Goal: Task Accomplishment & Management: Use online tool/utility

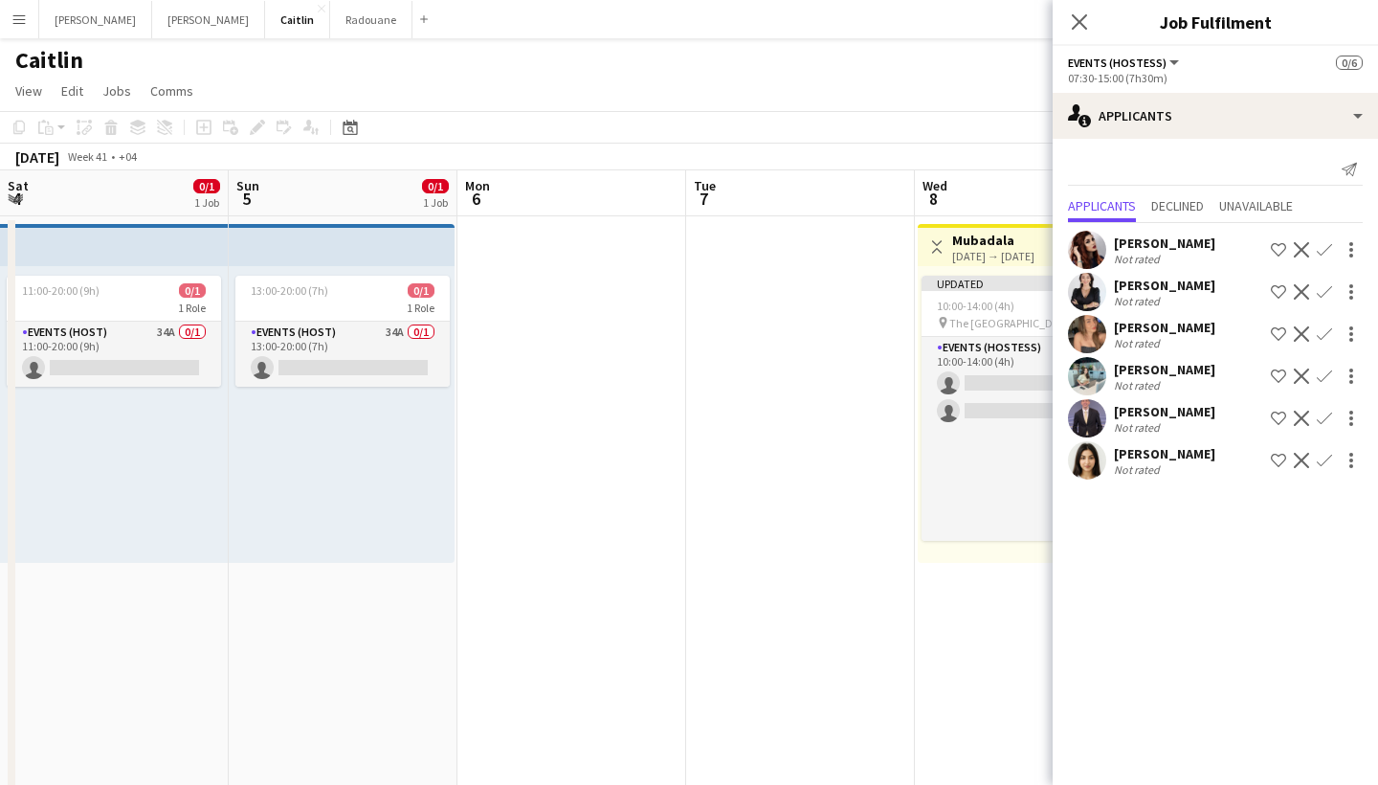
scroll to position [0, 744]
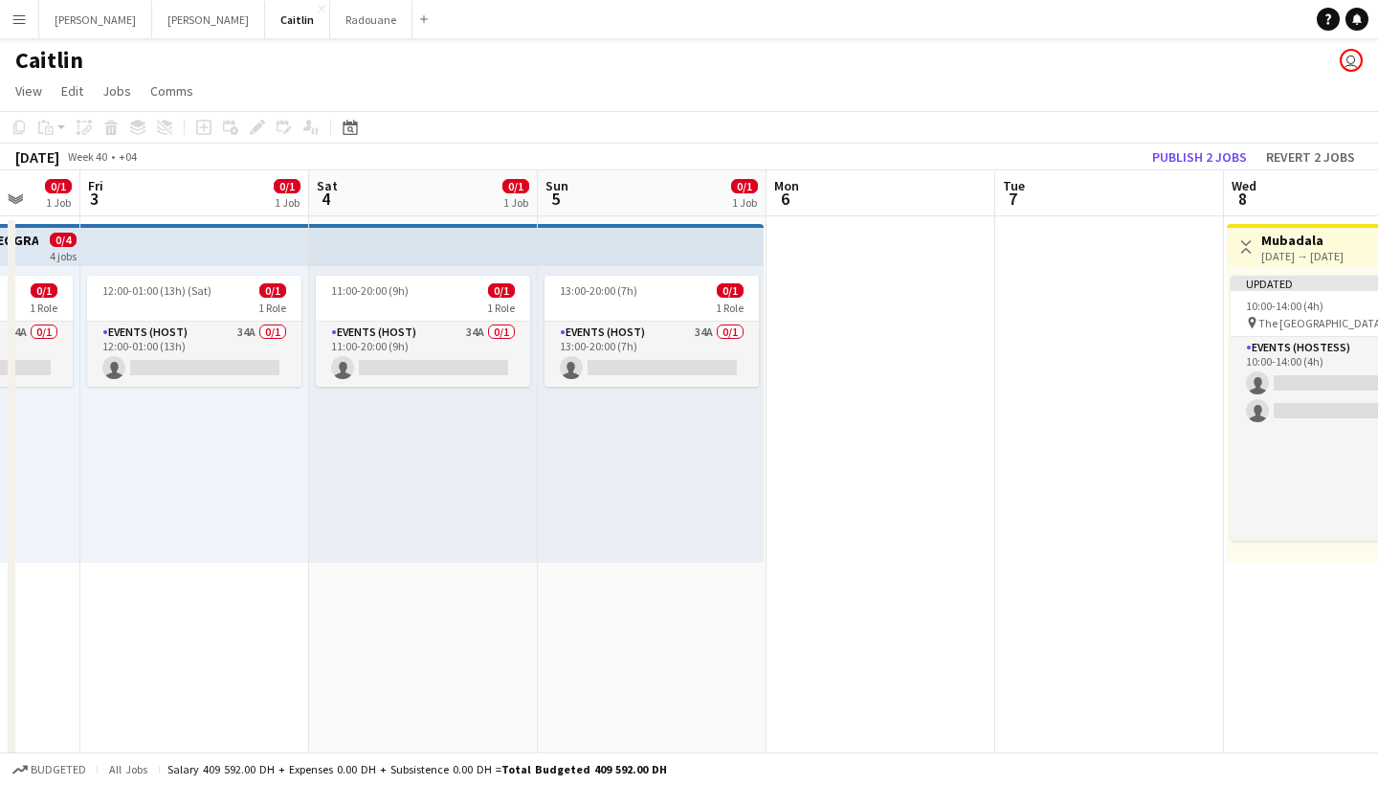
scroll to position [0, 565]
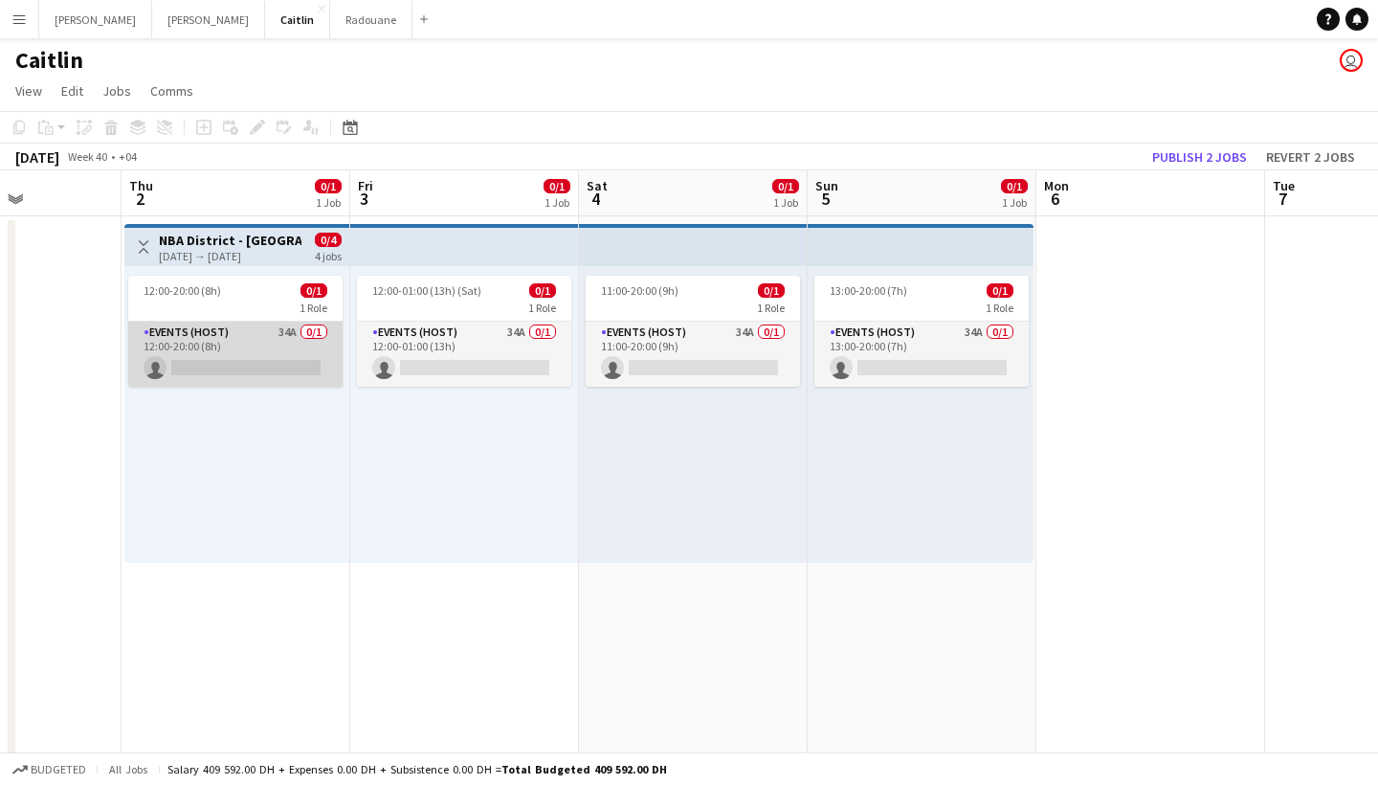
click at [236, 361] on app-card-role "Events (Host) 34A 0/1 12:00-20:00 (8h) single-neutral-actions" at bounding box center [235, 354] width 214 height 65
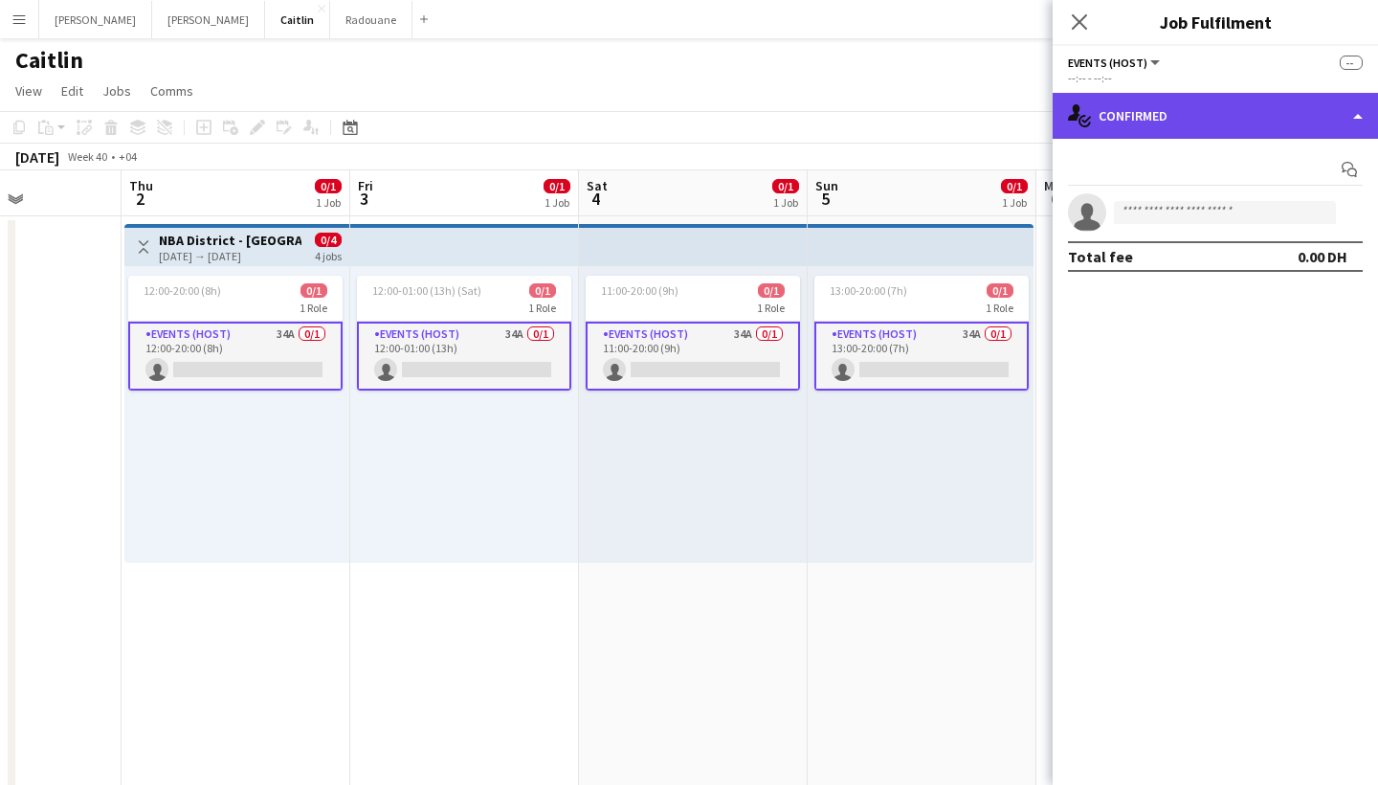
click at [1136, 125] on div "single-neutral-actions-check-2 Confirmed" at bounding box center [1215, 116] width 325 height 46
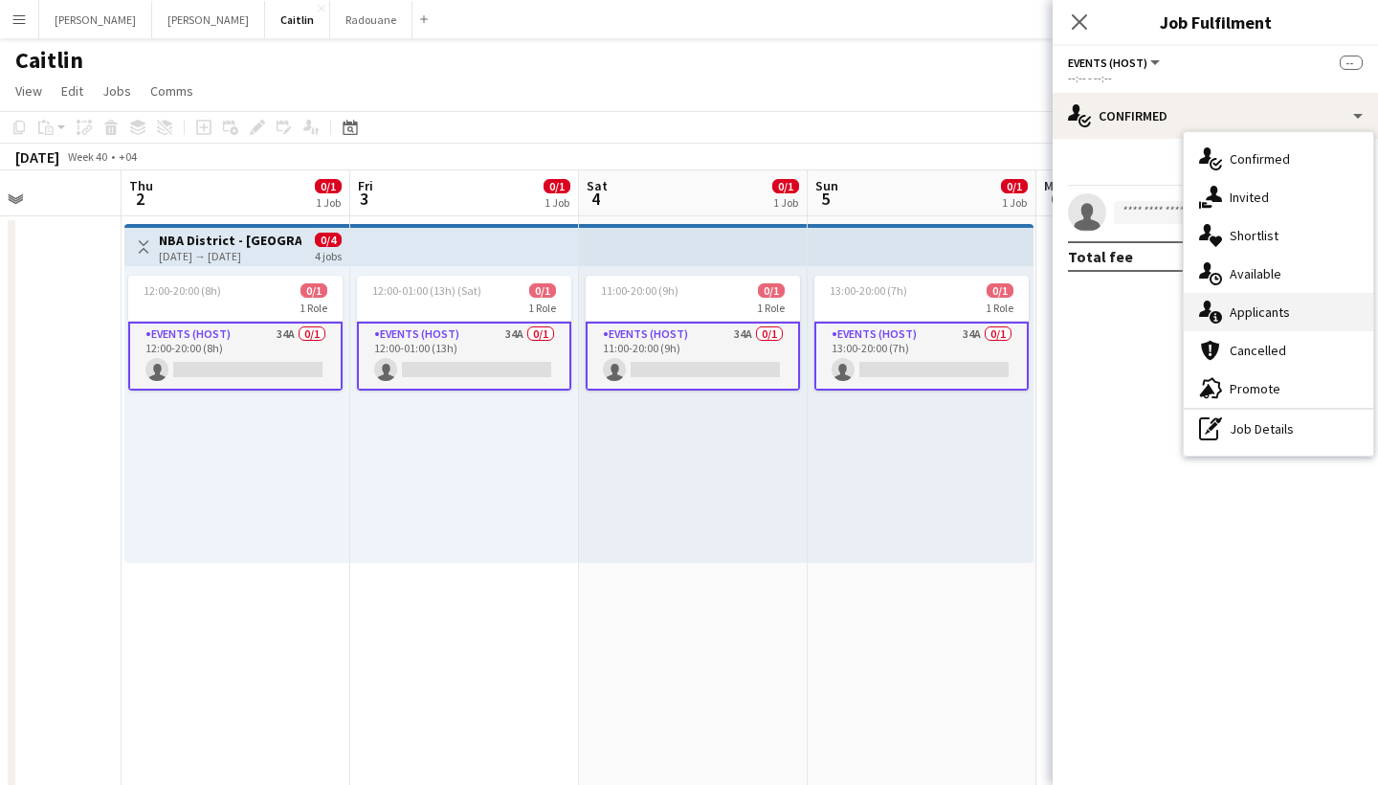
click at [1281, 310] on span "Applicants" at bounding box center [1260, 311] width 60 height 17
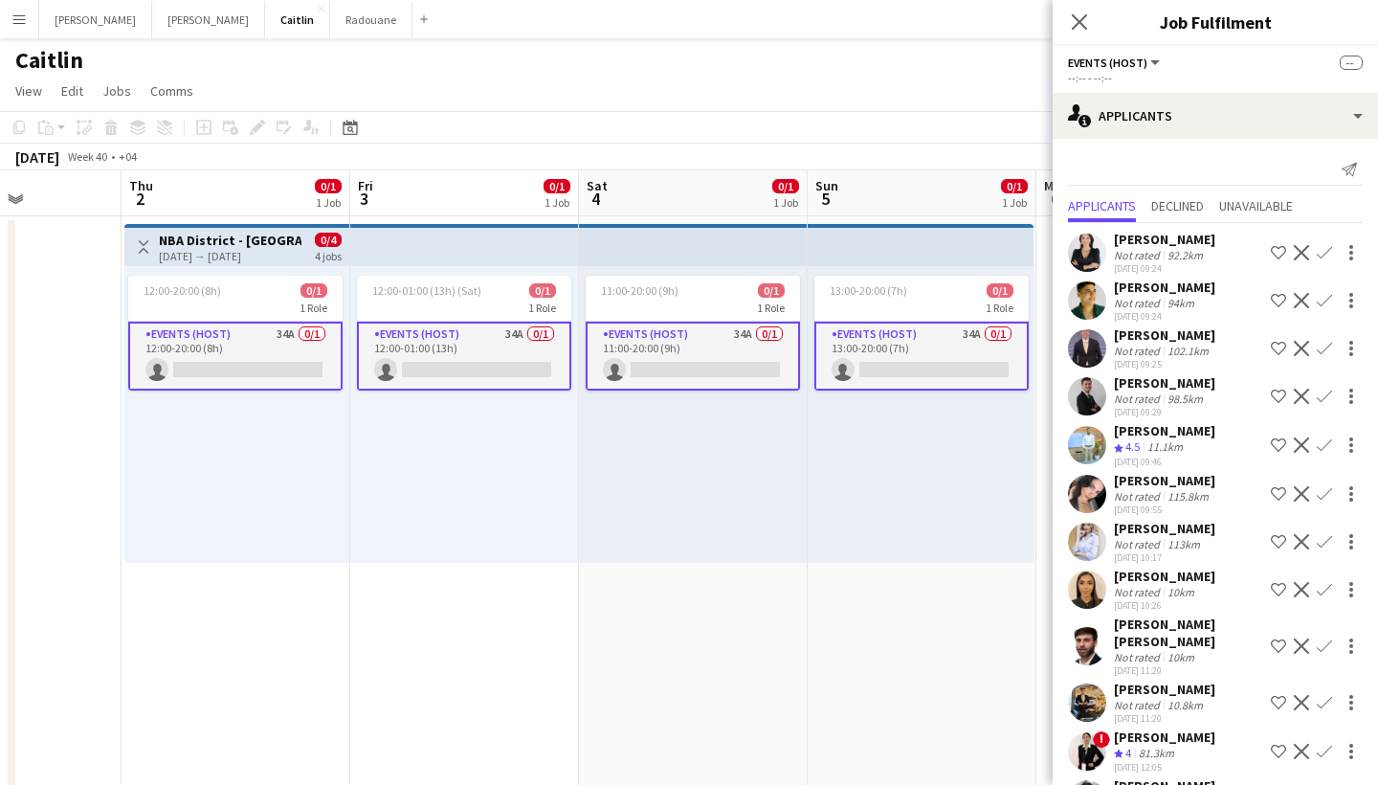
scroll to position [0, 0]
click at [1182, 493] on div "115.8km" at bounding box center [1188, 496] width 49 height 14
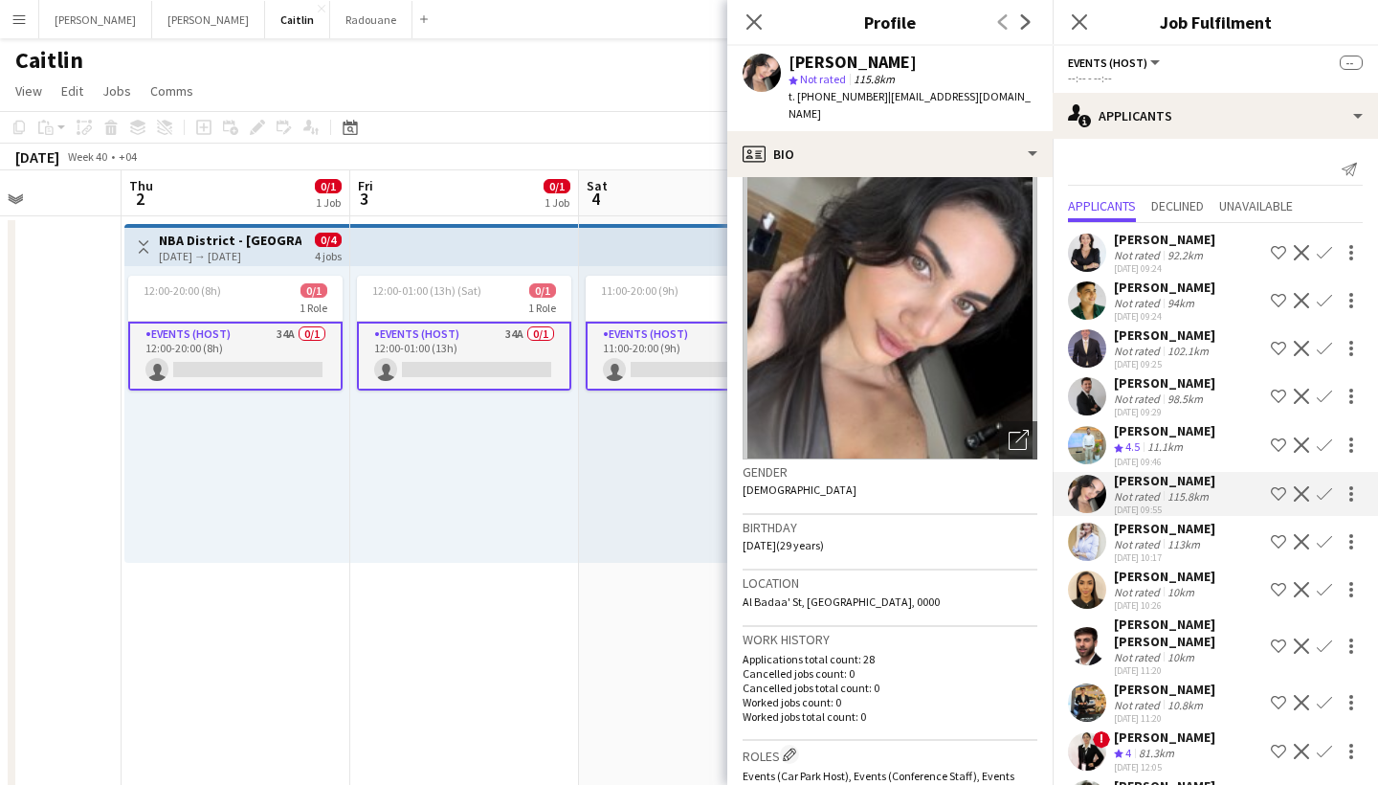
click at [1171, 457] on div "16-09-2025 09:46" at bounding box center [1164, 461] width 101 height 12
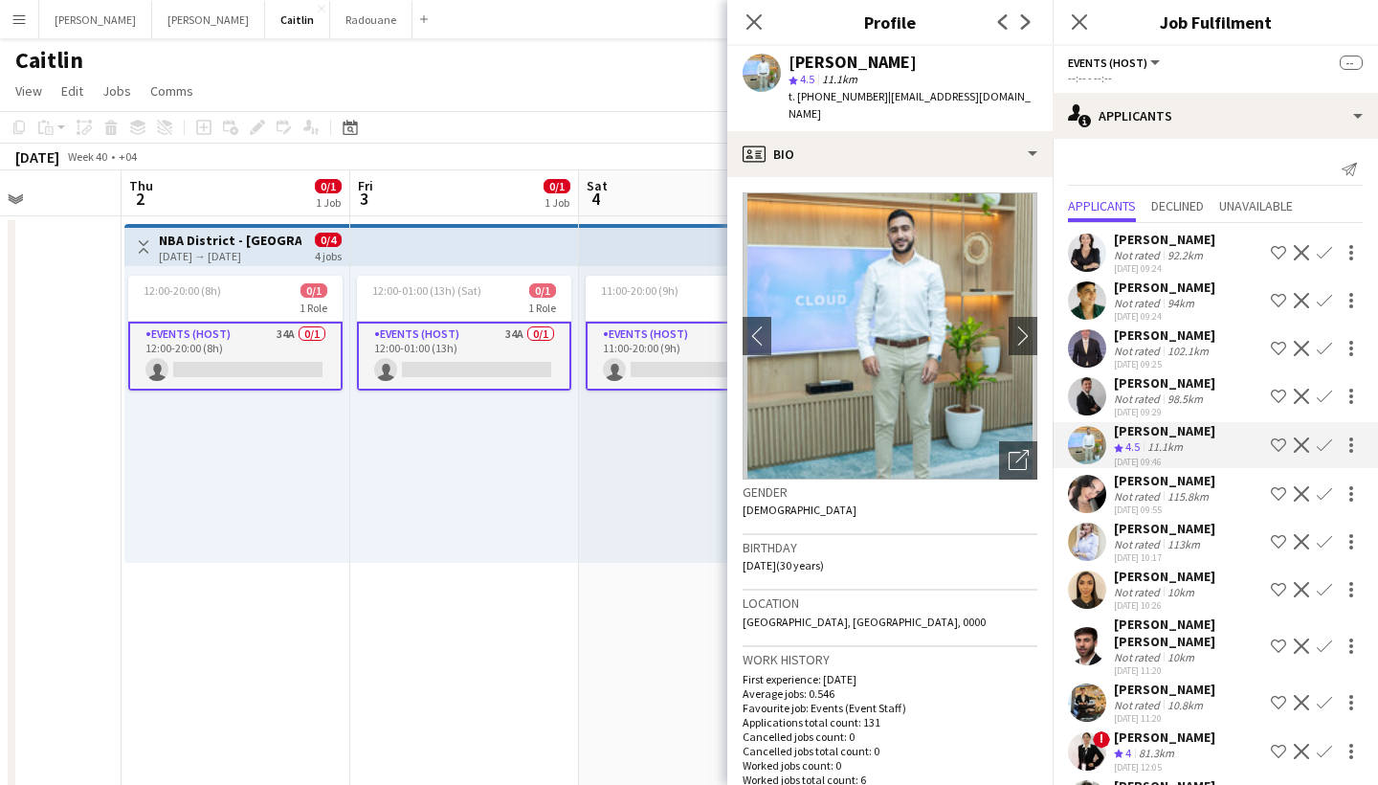
click at [1160, 394] on div "Not rated" at bounding box center [1139, 398] width 50 height 14
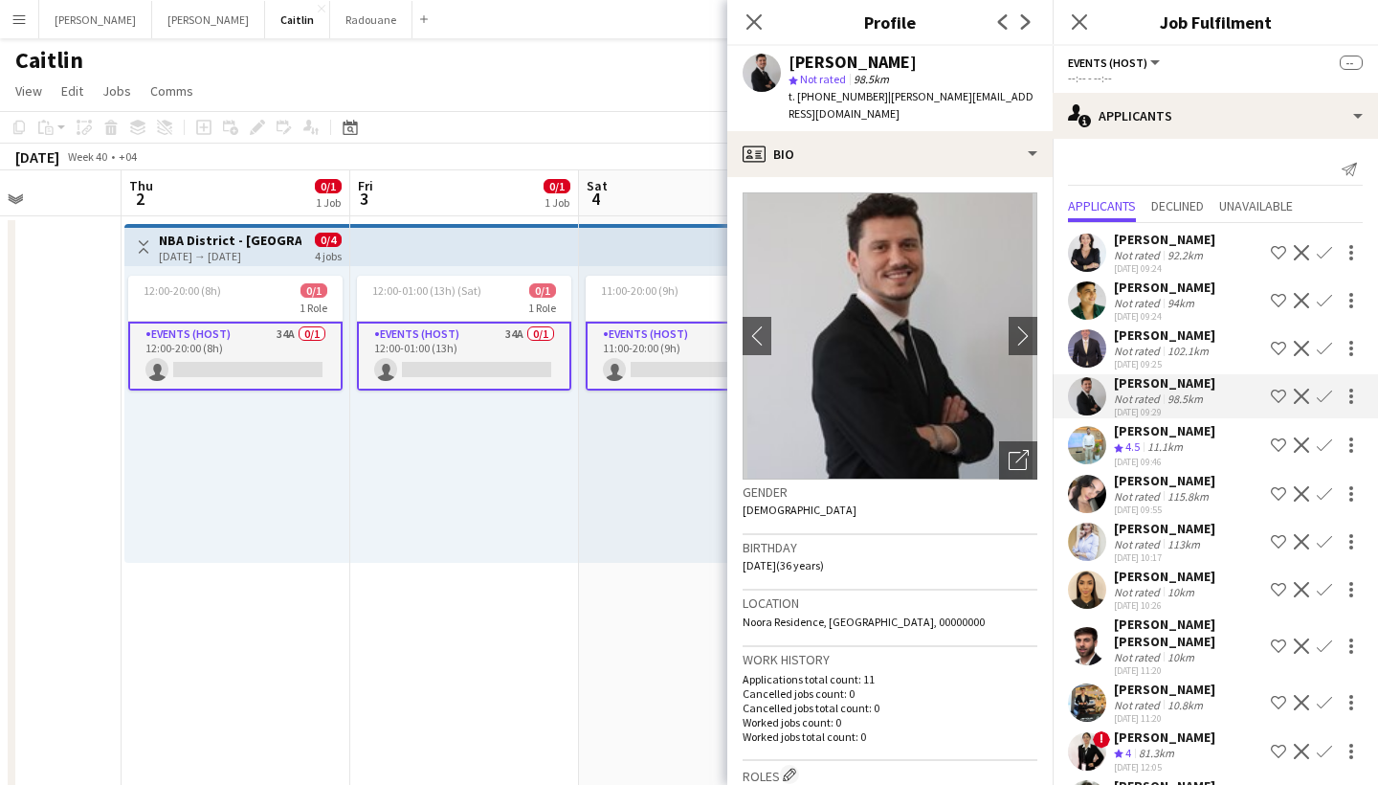
click at [1160, 454] on div "11.1km" at bounding box center [1164, 447] width 43 height 16
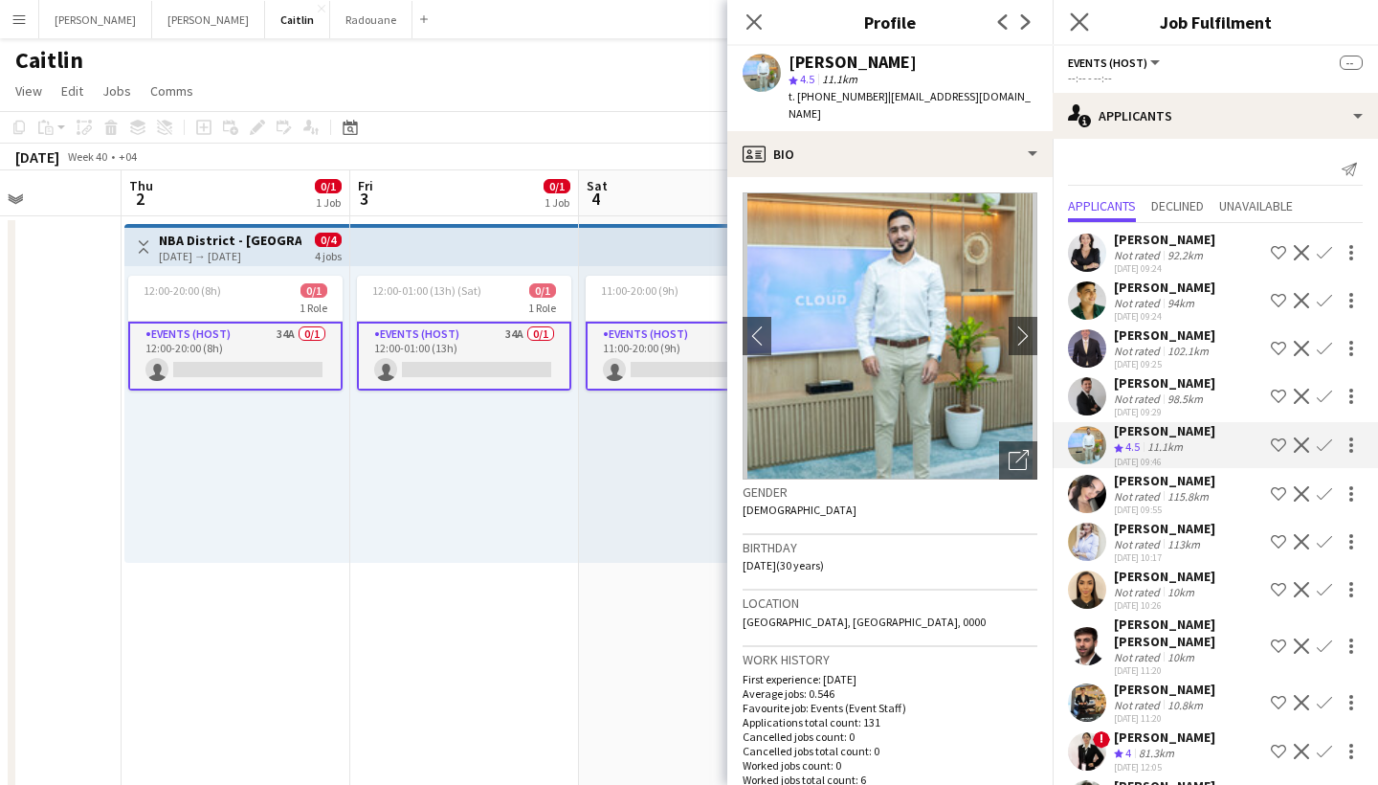
click at [1080, 11] on app-icon "Close pop-in" at bounding box center [1080, 23] width 28 height 28
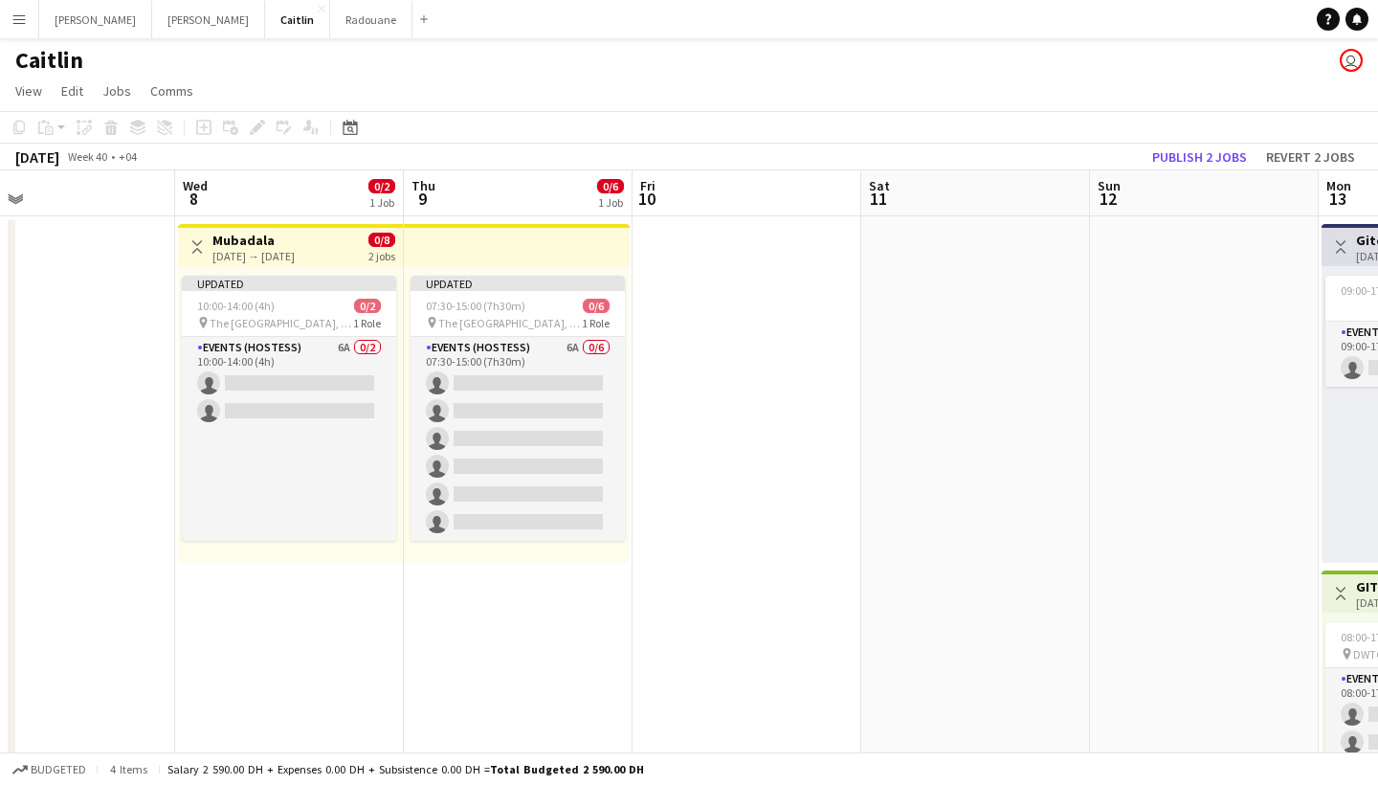
scroll to position [0, 592]
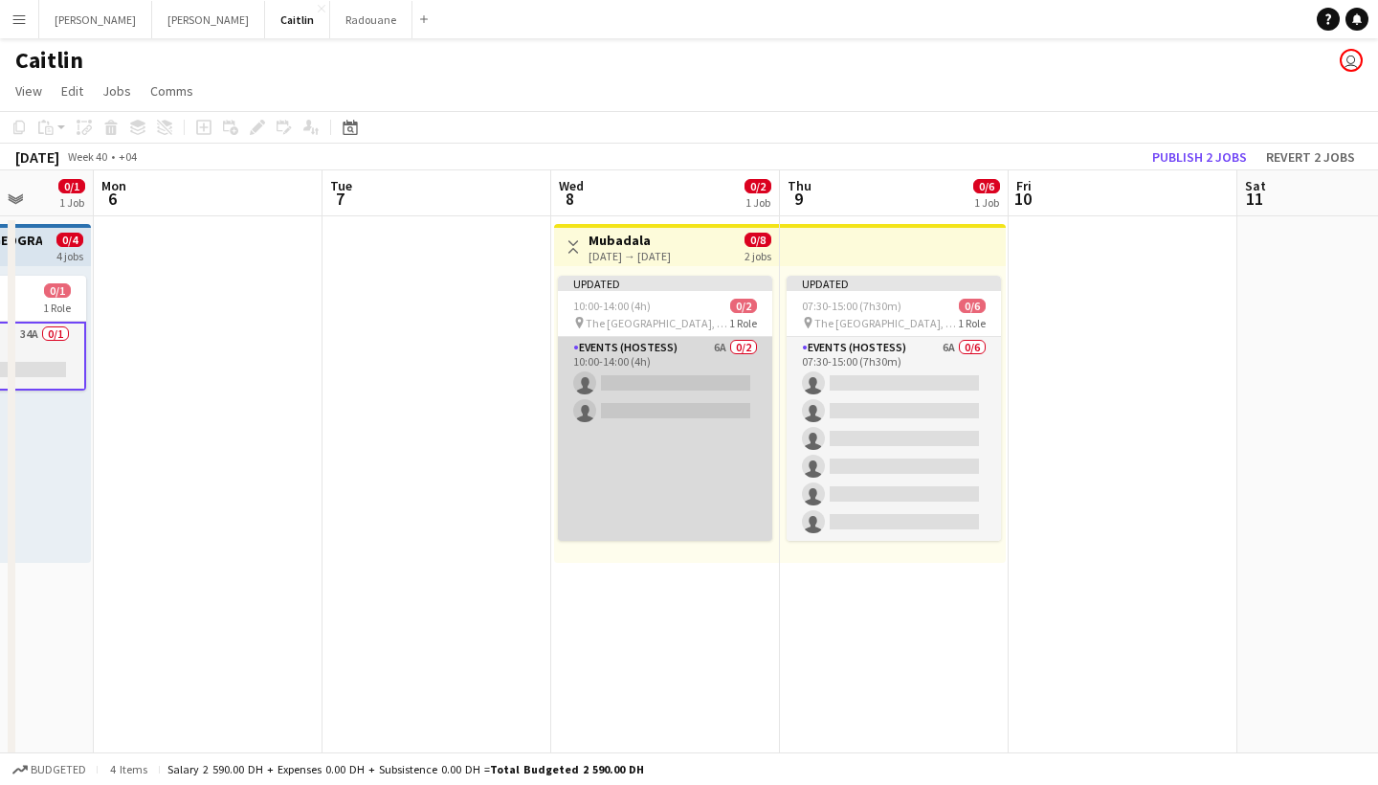
click at [640, 345] on app-card-role "Events (Hostess) 6A 0/2 10:00-14:00 (4h) single-neutral-actions single-neutral-…" at bounding box center [665, 439] width 214 height 204
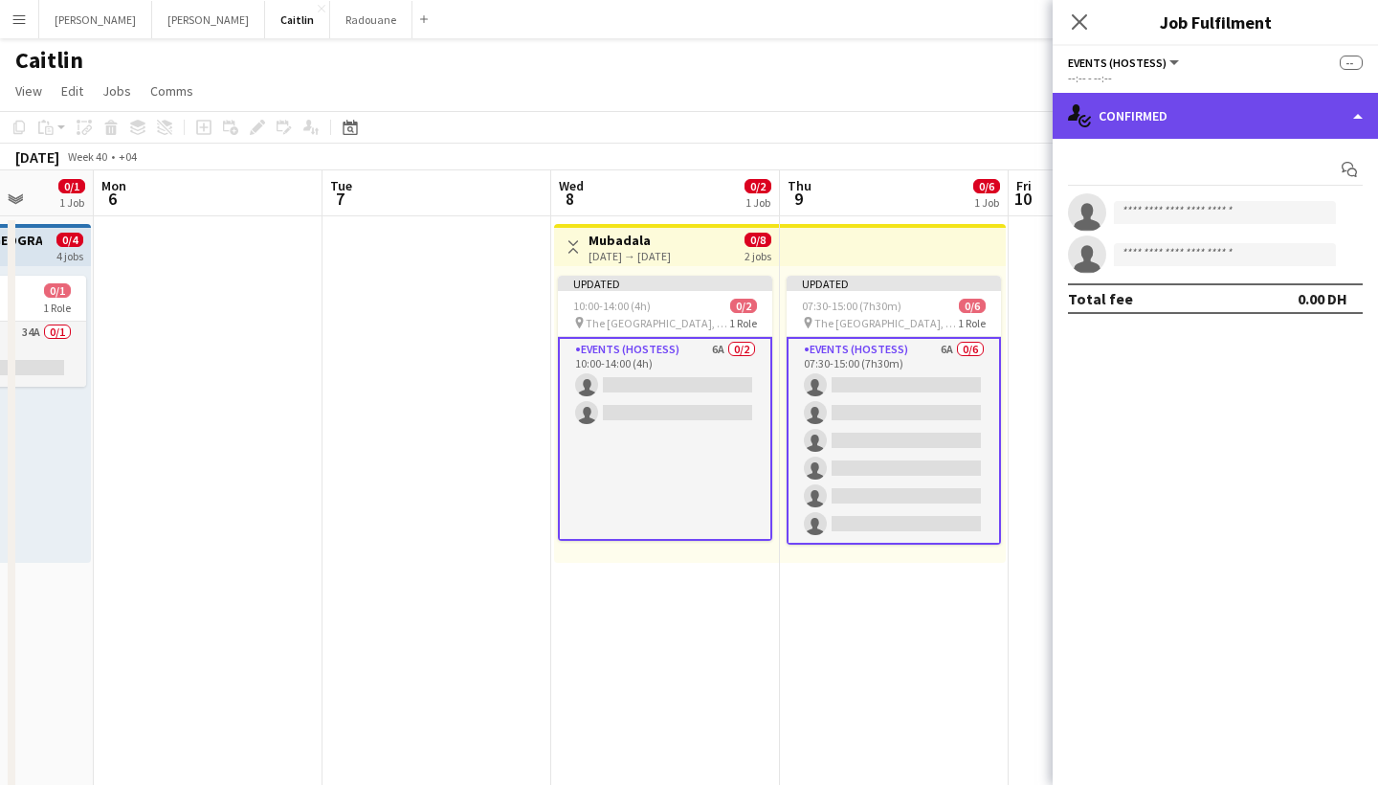
click at [1232, 120] on div "single-neutral-actions-check-2 Confirmed" at bounding box center [1215, 116] width 325 height 46
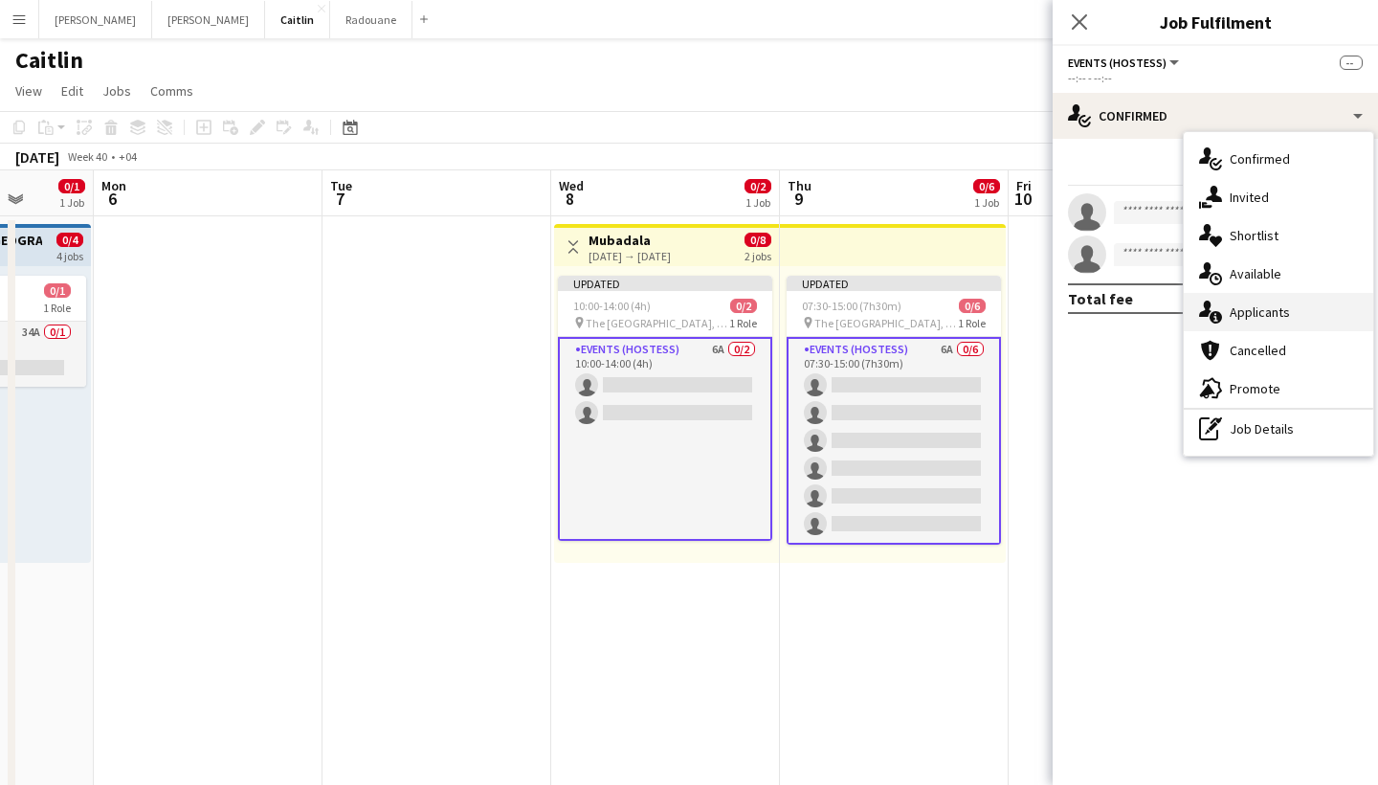
click at [1282, 315] on span "Applicants" at bounding box center [1260, 311] width 60 height 17
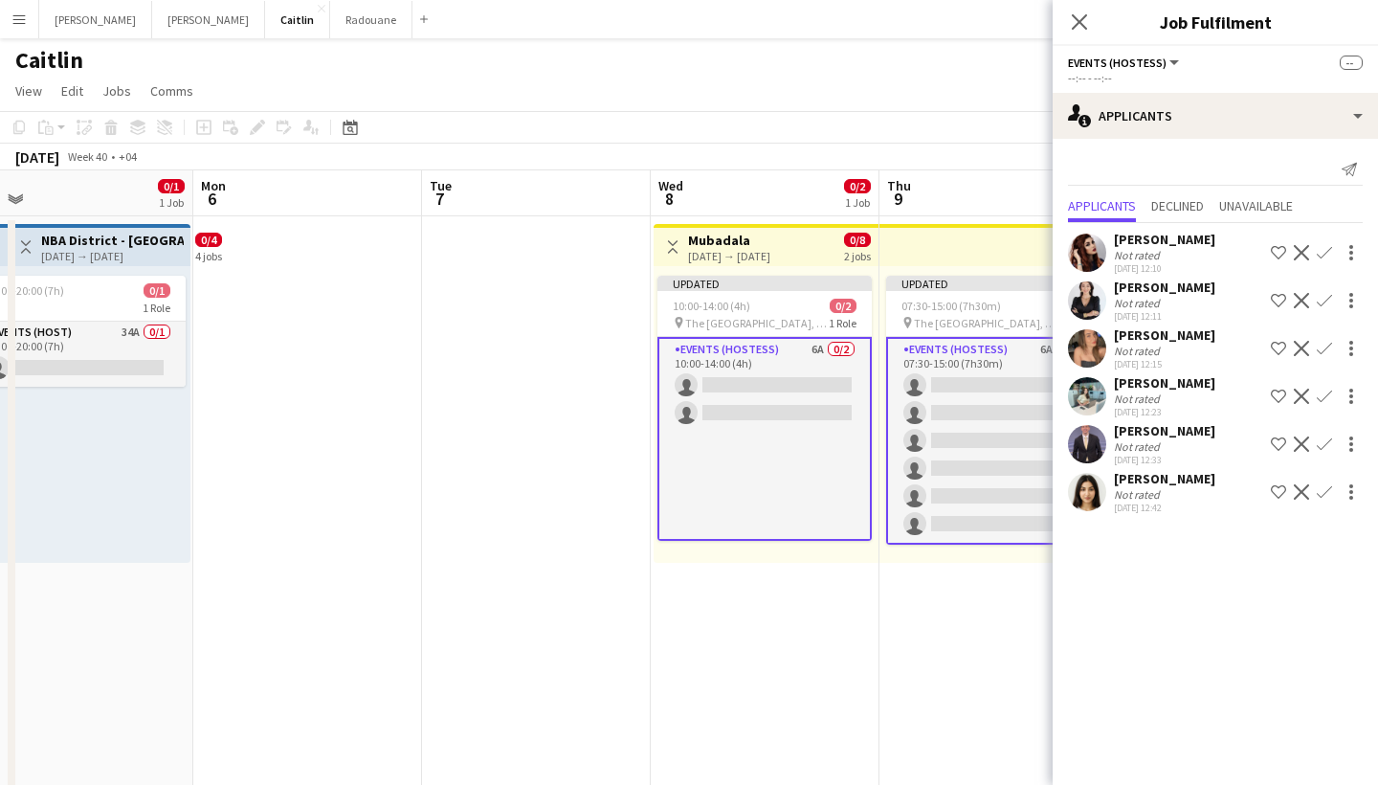
scroll to position [0, 394]
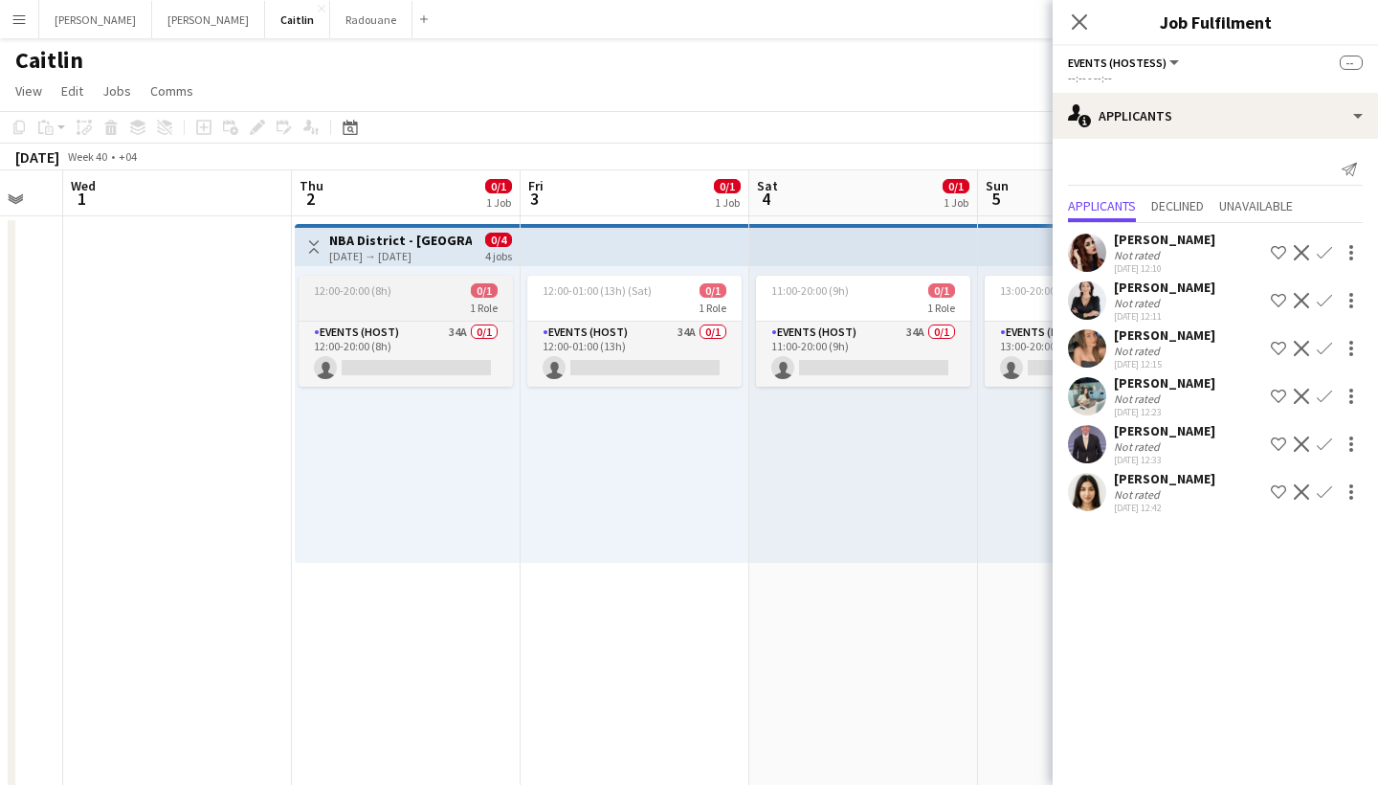
click at [409, 306] on div "1 Role" at bounding box center [406, 307] width 214 height 15
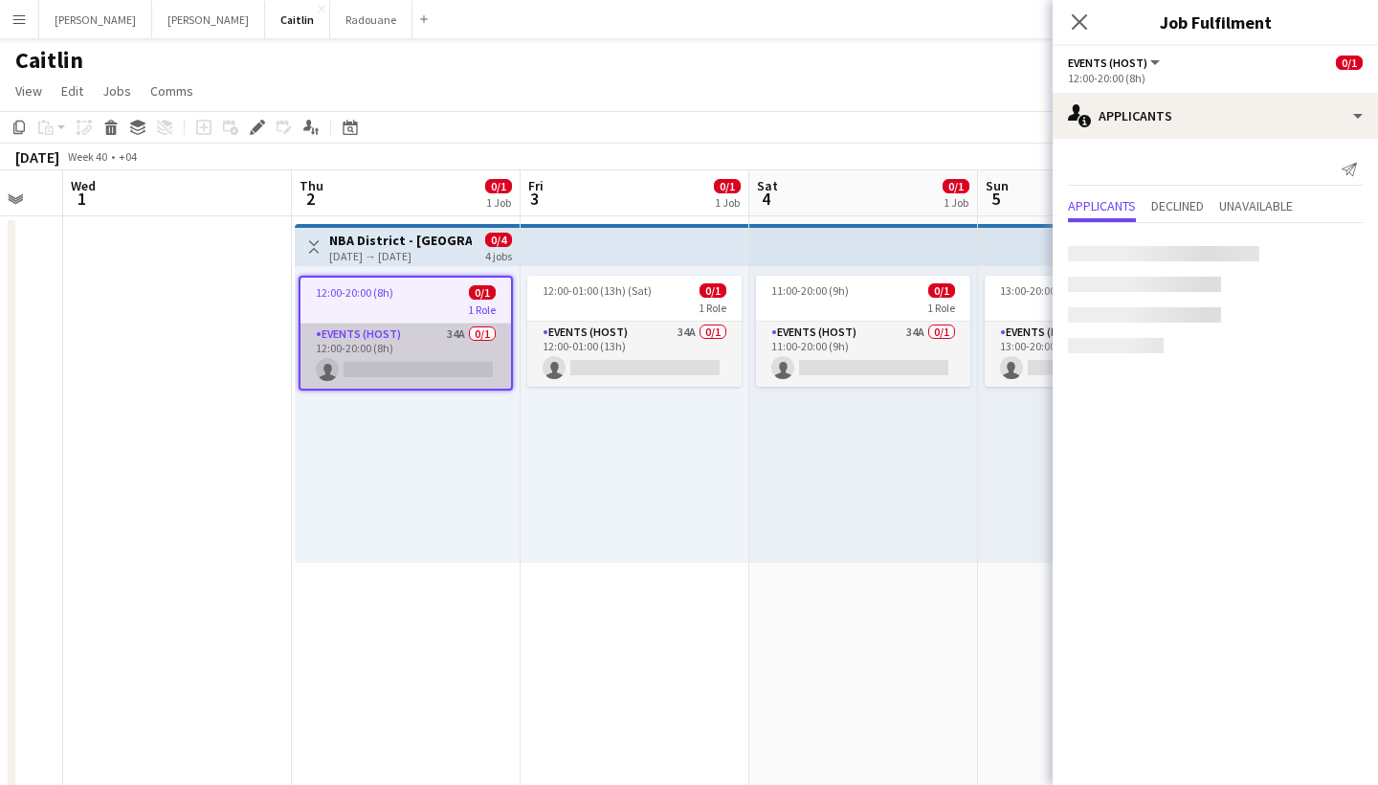
click at [408, 335] on app-card-role "Events (Host) 34A 0/1 12:00-20:00 (8h) single-neutral-actions" at bounding box center [405, 355] width 211 height 65
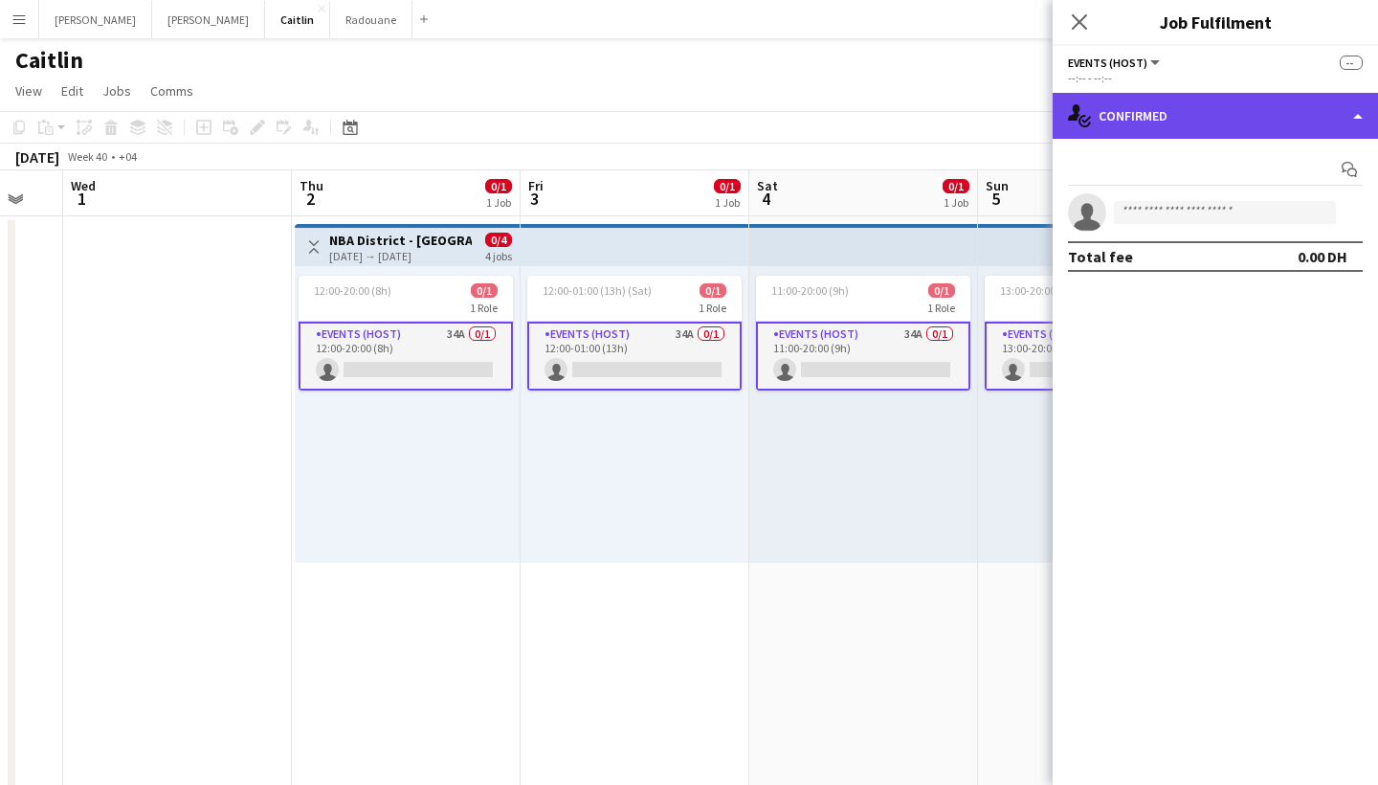
click at [1244, 110] on div "single-neutral-actions-check-2 Confirmed" at bounding box center [1215, 116] width 325 height 46
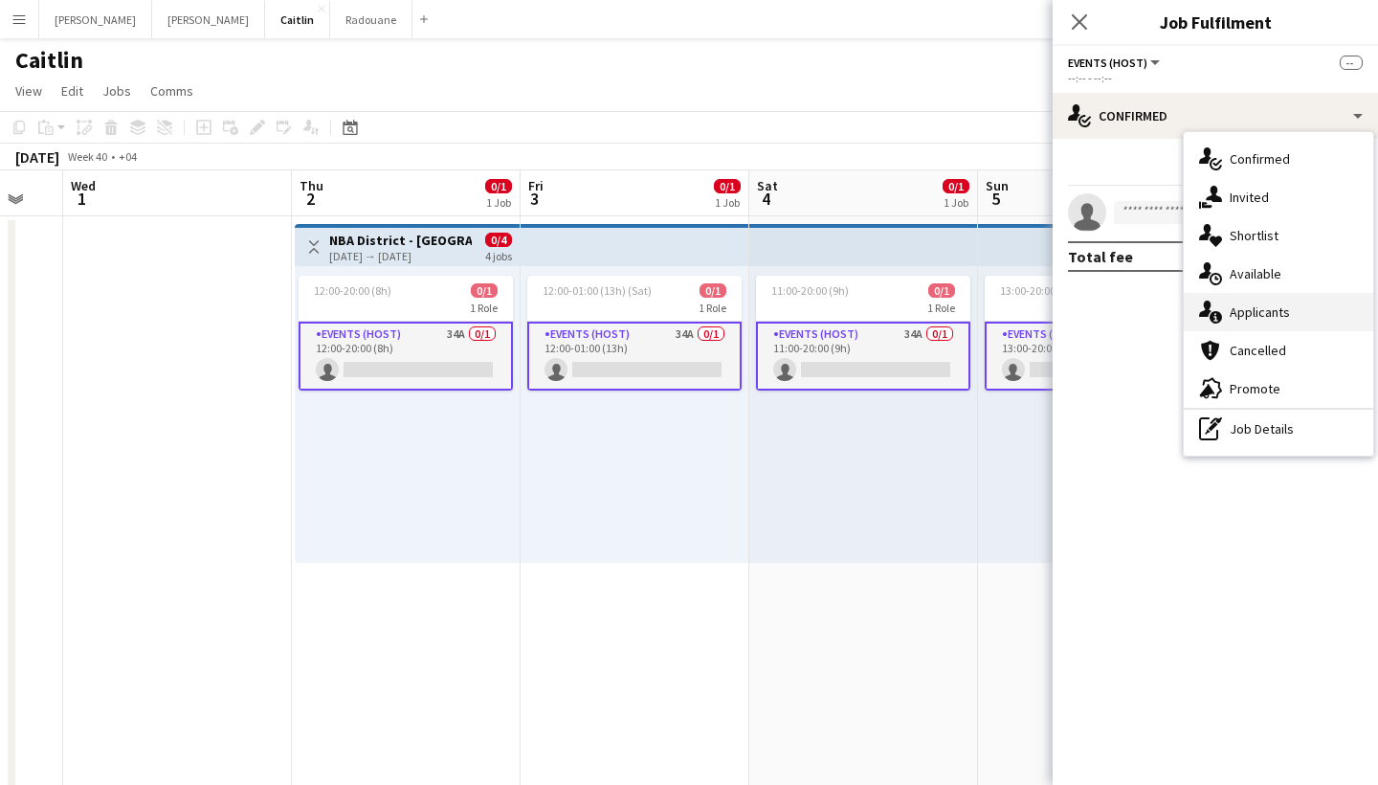
click at [1242, 314] on span "Applicants" at bounding box center [1260, 311] width 60 height 17
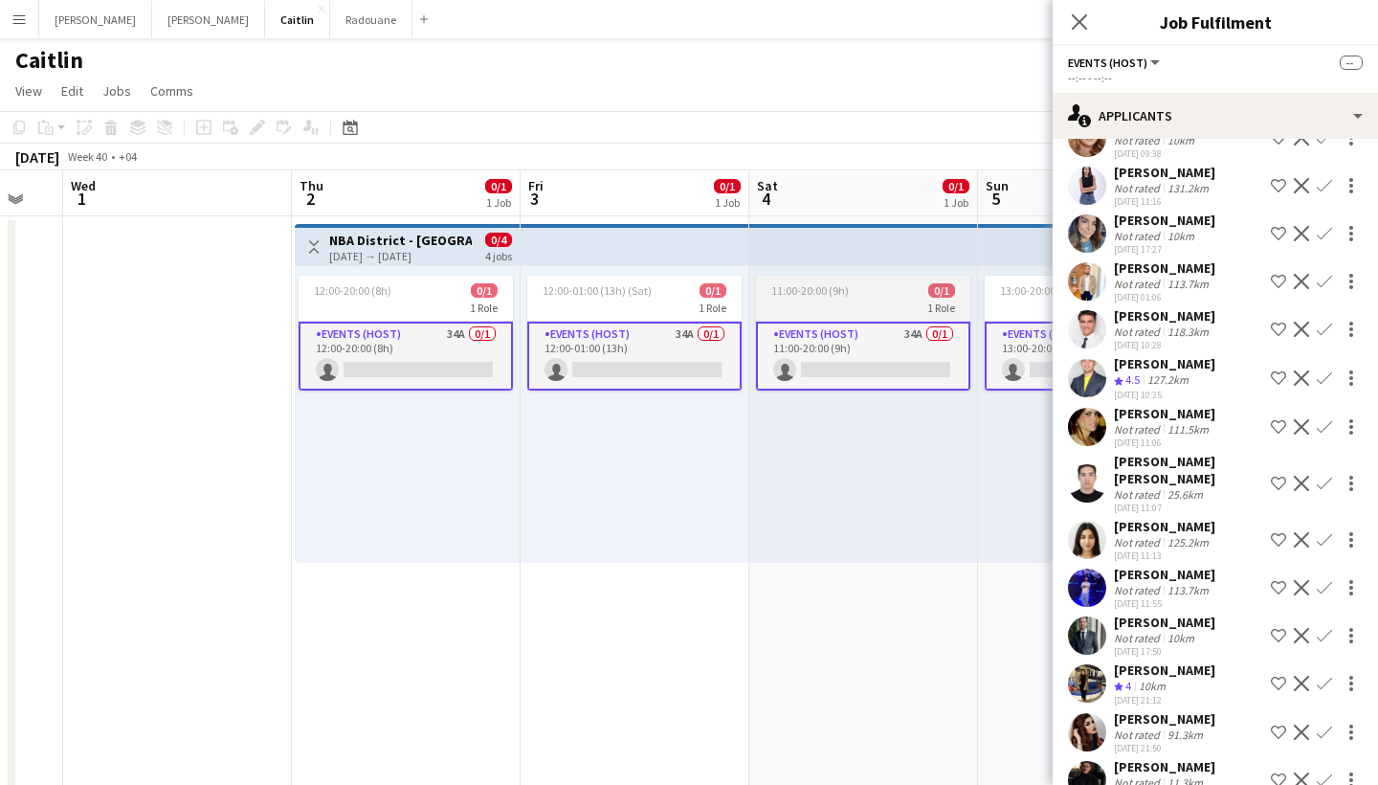
scroll to position [0, 0]
click at [1185, 549] on div "25-09-2025 11:13" at bounding box center [1164, 555] width 101 height 12
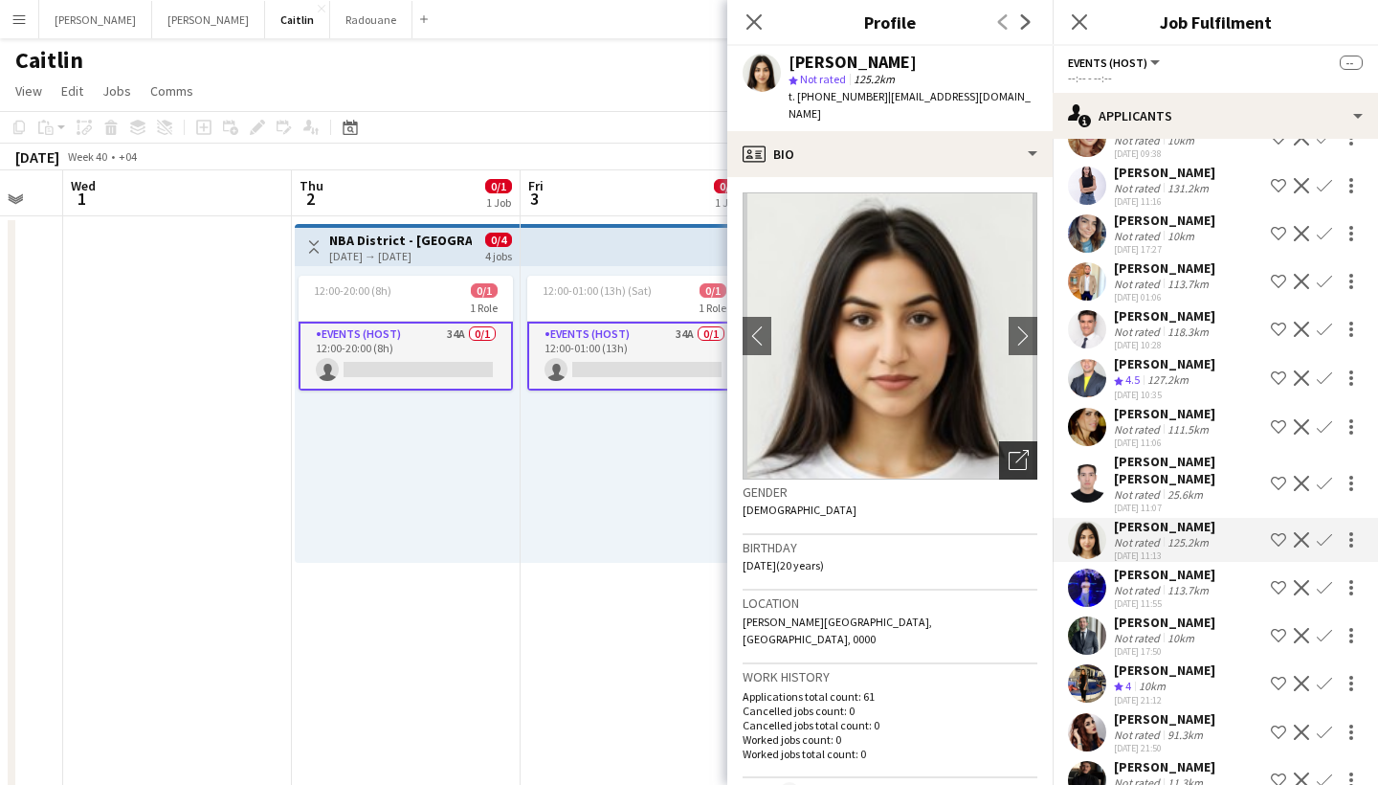
click at [1018, 450] on icon "Open photos pop-in" at bounding box center [1019, 460] width 20 height 20
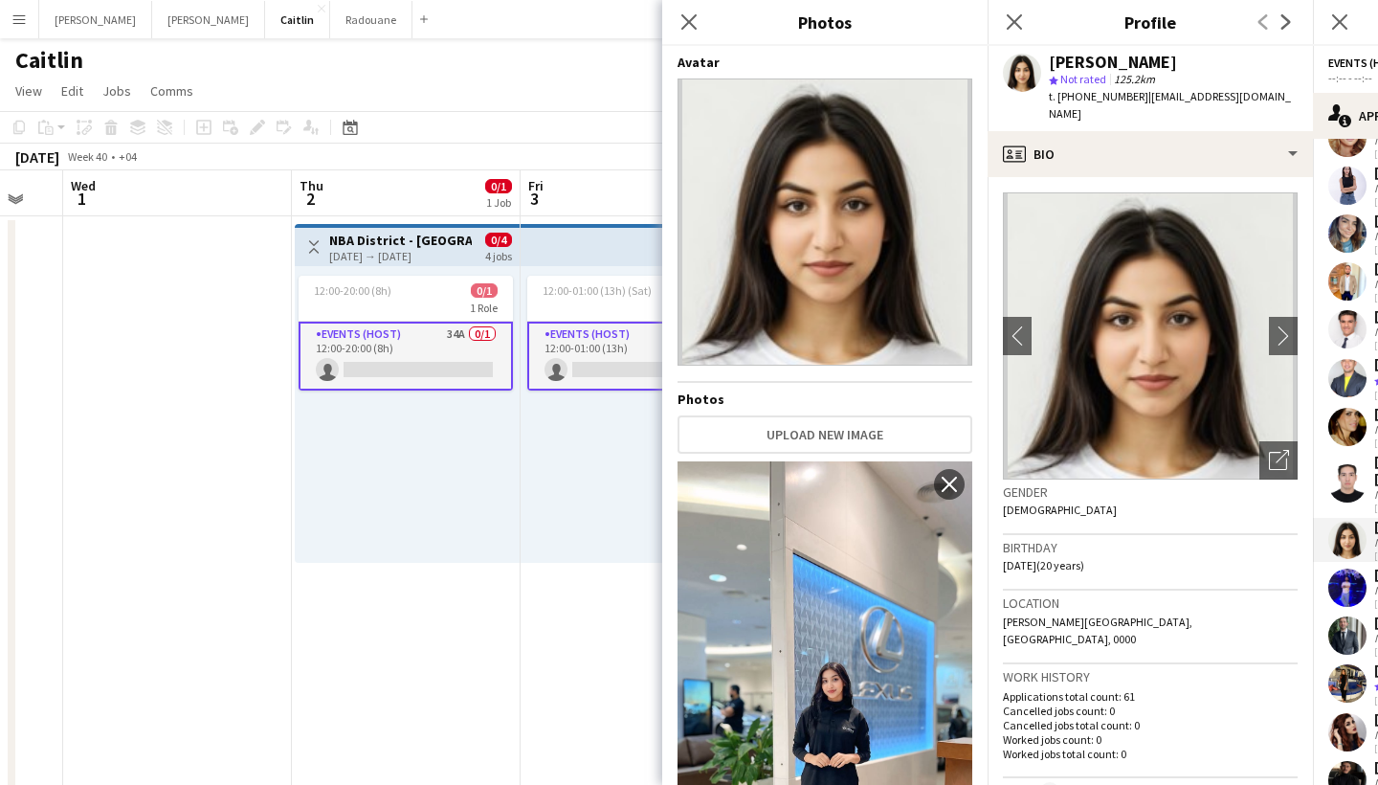
click at [707, 13] on div "Close pop-in" at bounding box center [689, 22] width 54 height 44
click at [694, 20] on icon "Close pop-in" at bounding box center [688, 21] width 18 height 18
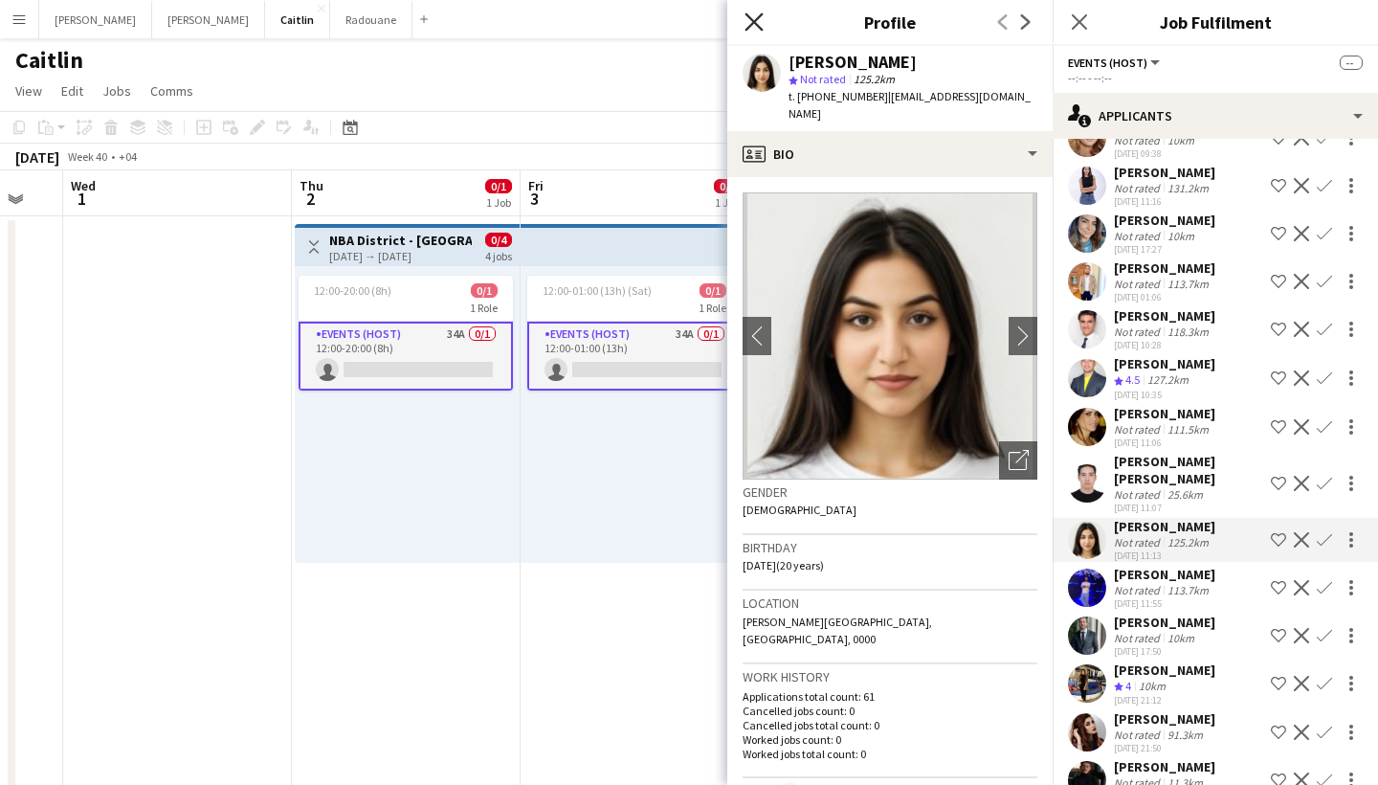
click at [760, 23] on icon "Close pop-in" at bounding box center [753, 21] width 18 height 18
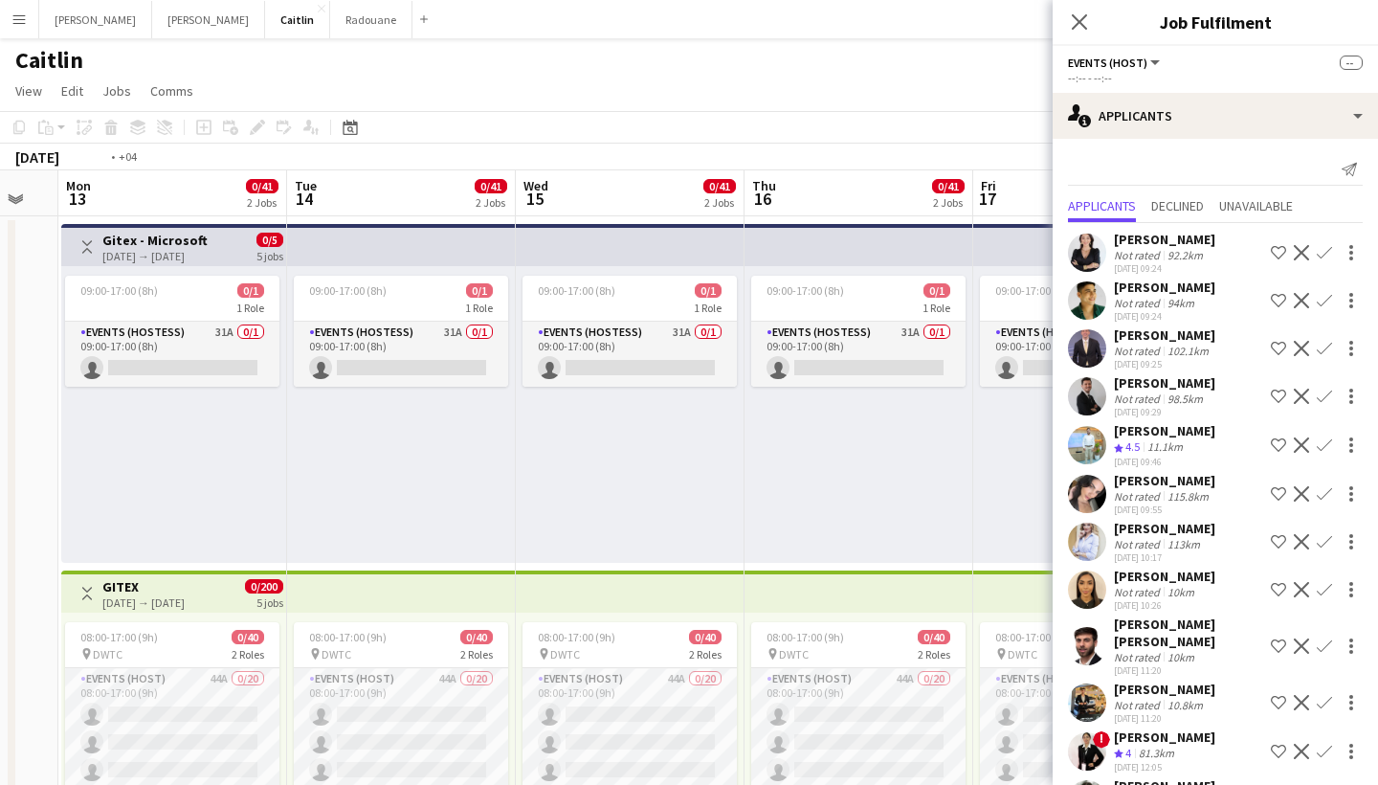
scroll to position [0, 566]
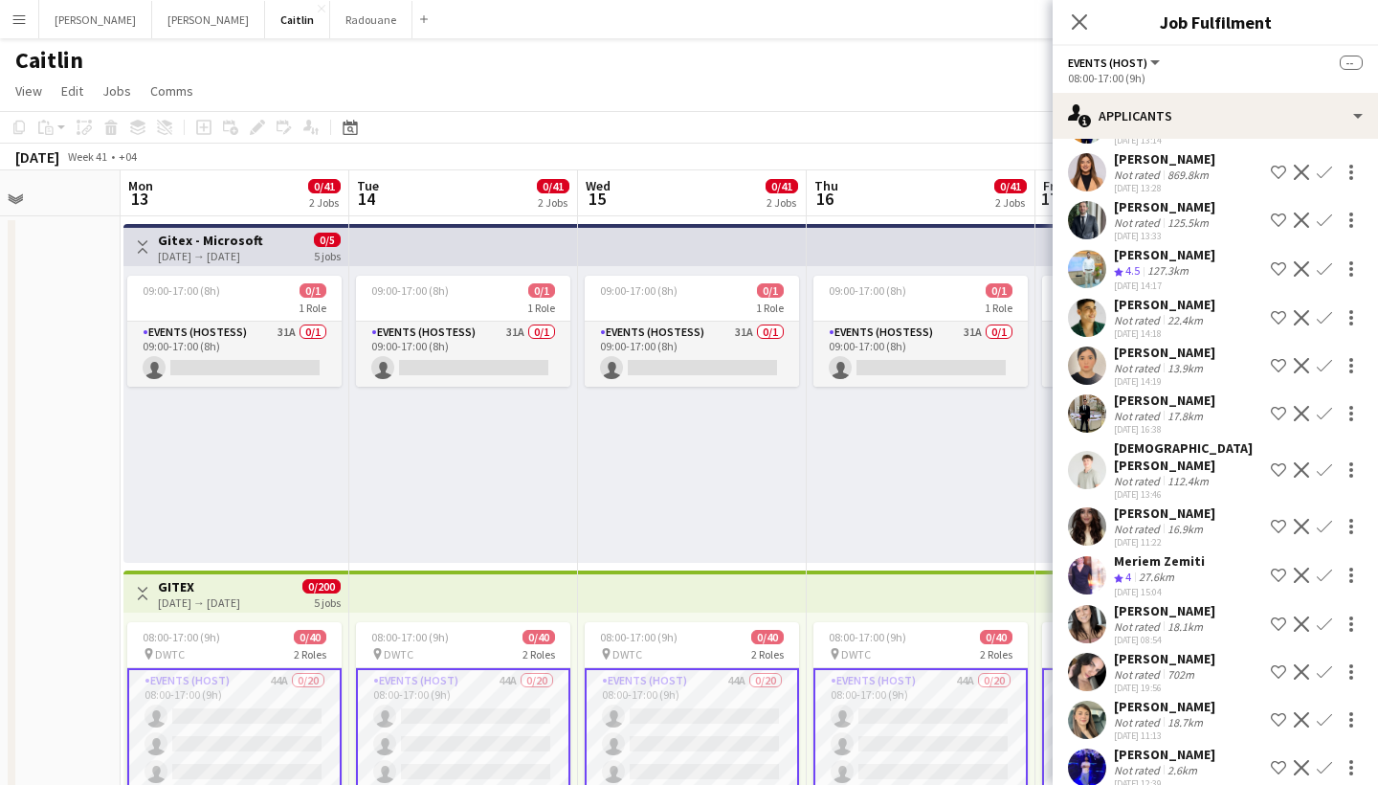
scroll to position [1237, 0]
click at [1174, 407] on div "17.8km" at bounding box center [1185, 414] width 43 height 14
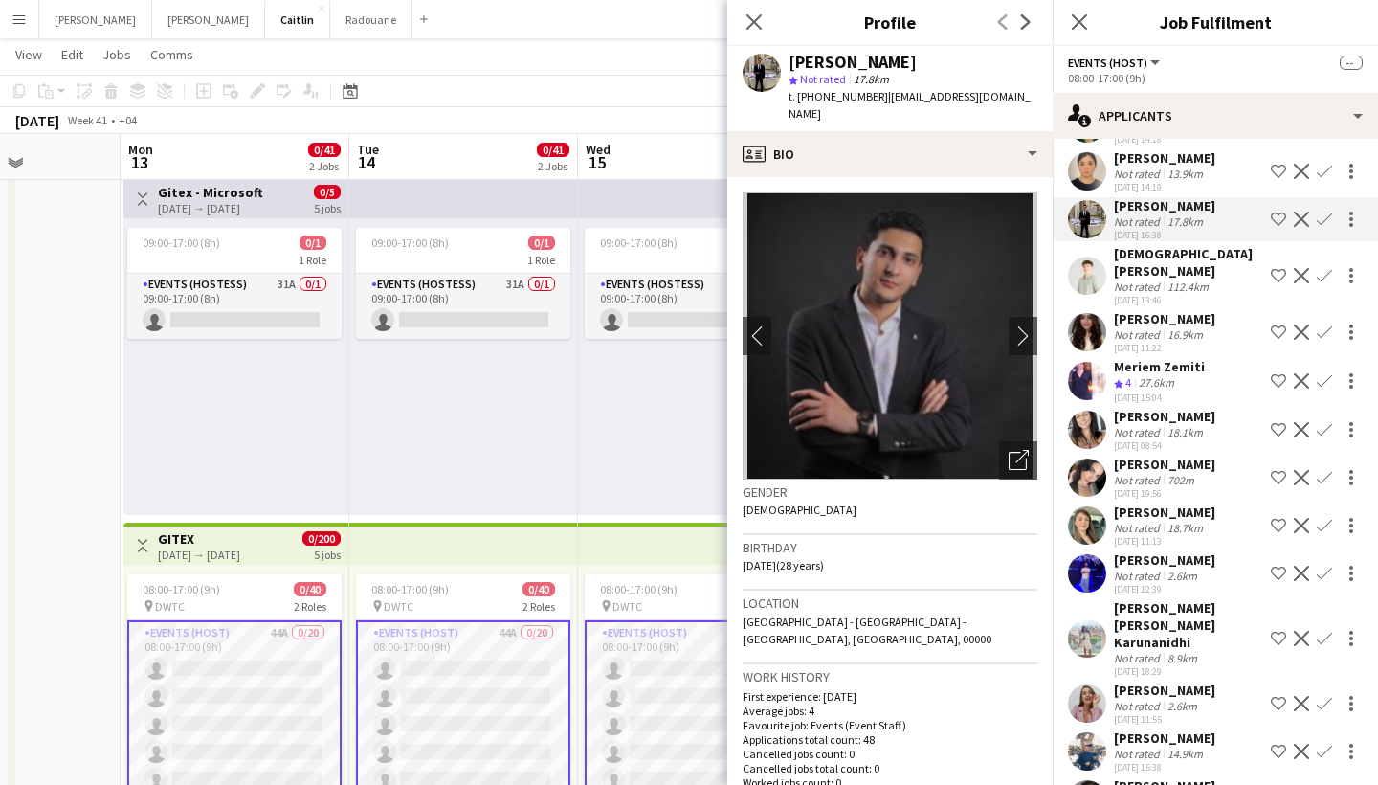
scroll to position [1432, 0]
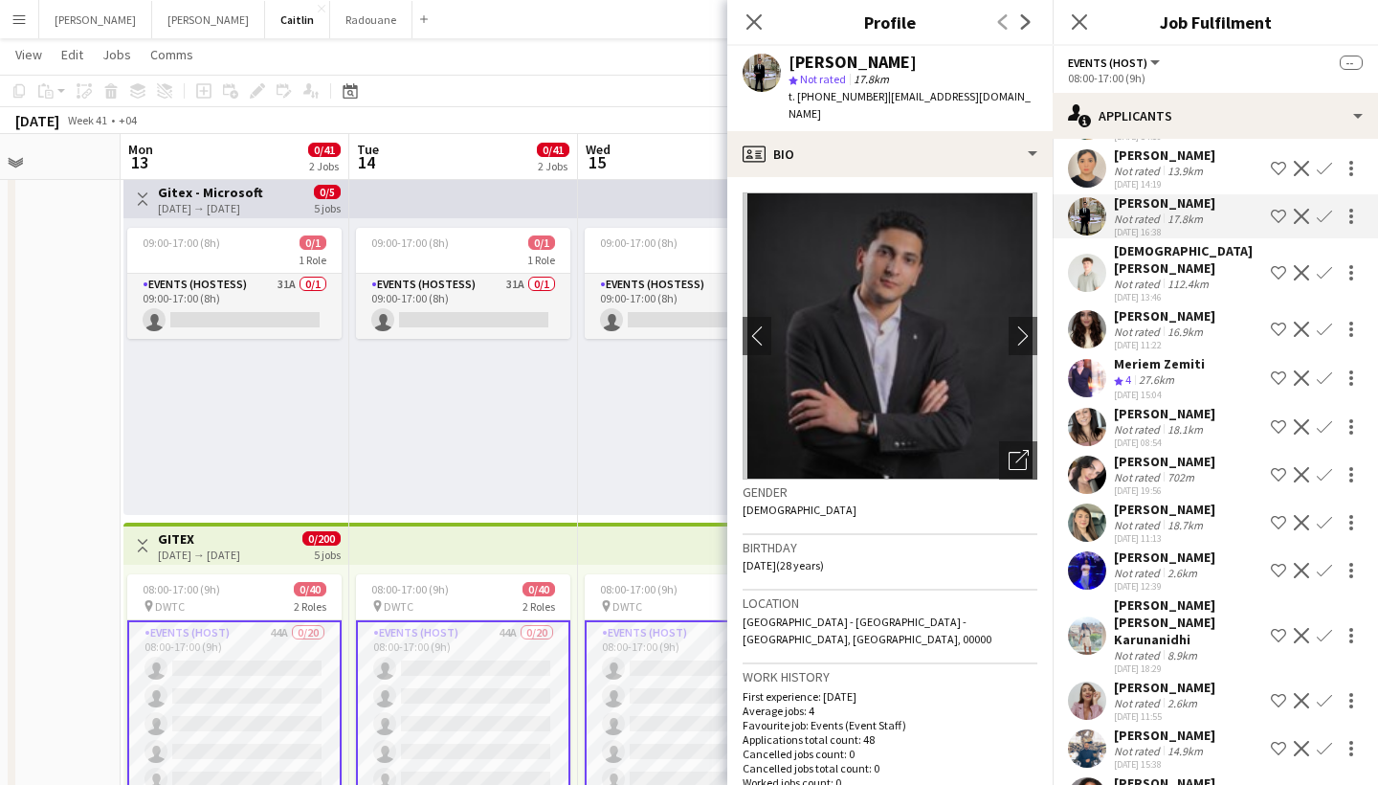
click at [1178, 566] on div "2.6km" at bounding box center [1182, 573] width 37 height 14
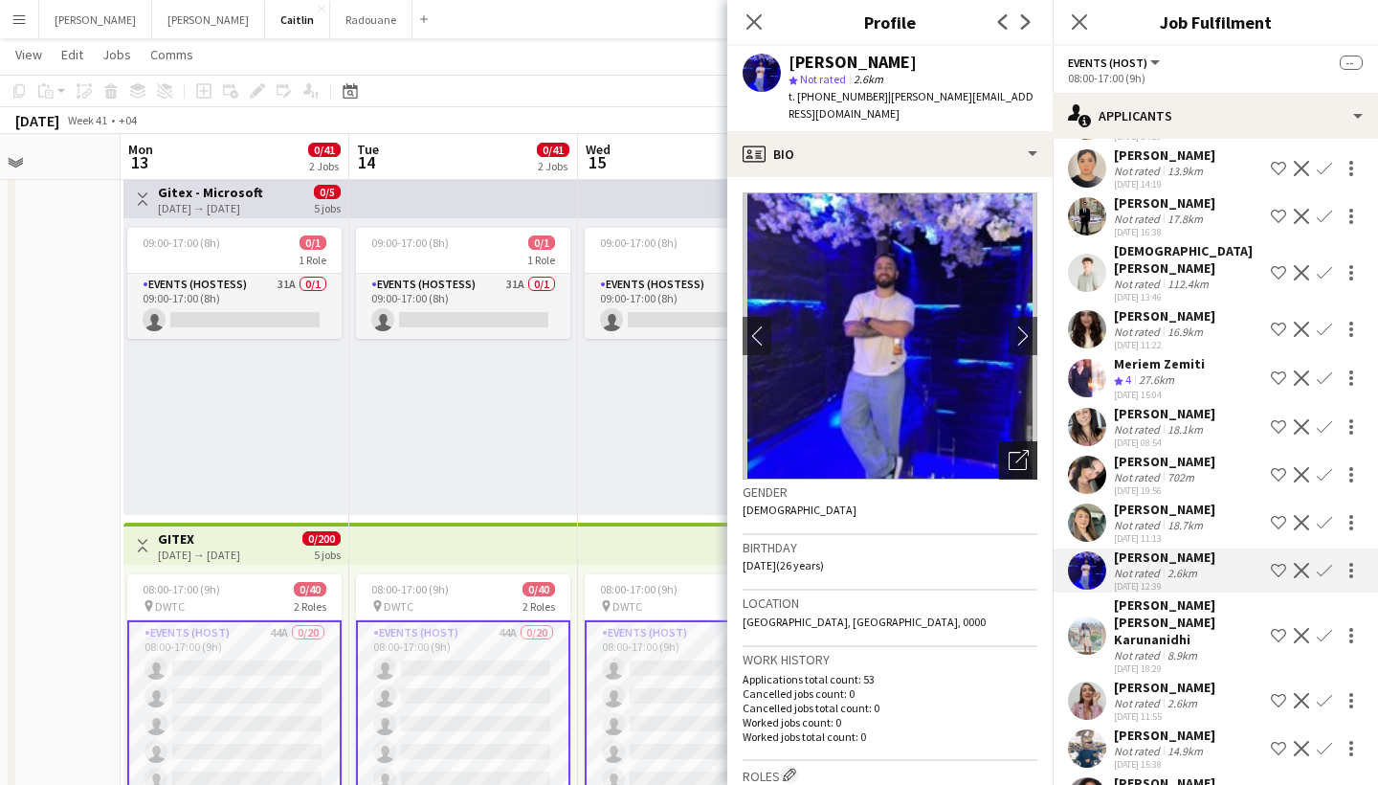
click at [1019, 451] on icon "Open photos pop-in" at bounding box center [1019, 460] width 20 height 20
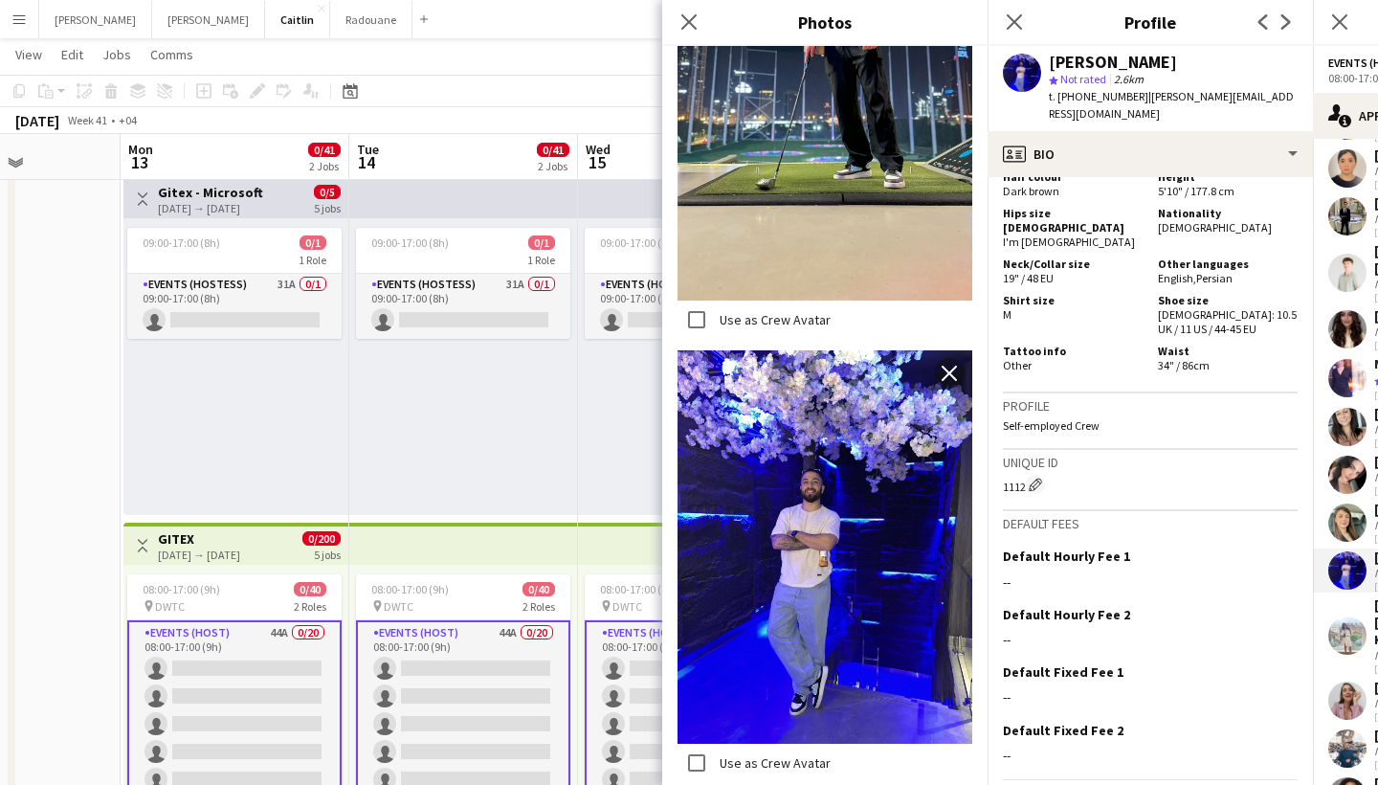
scroll to position [1098, 0]
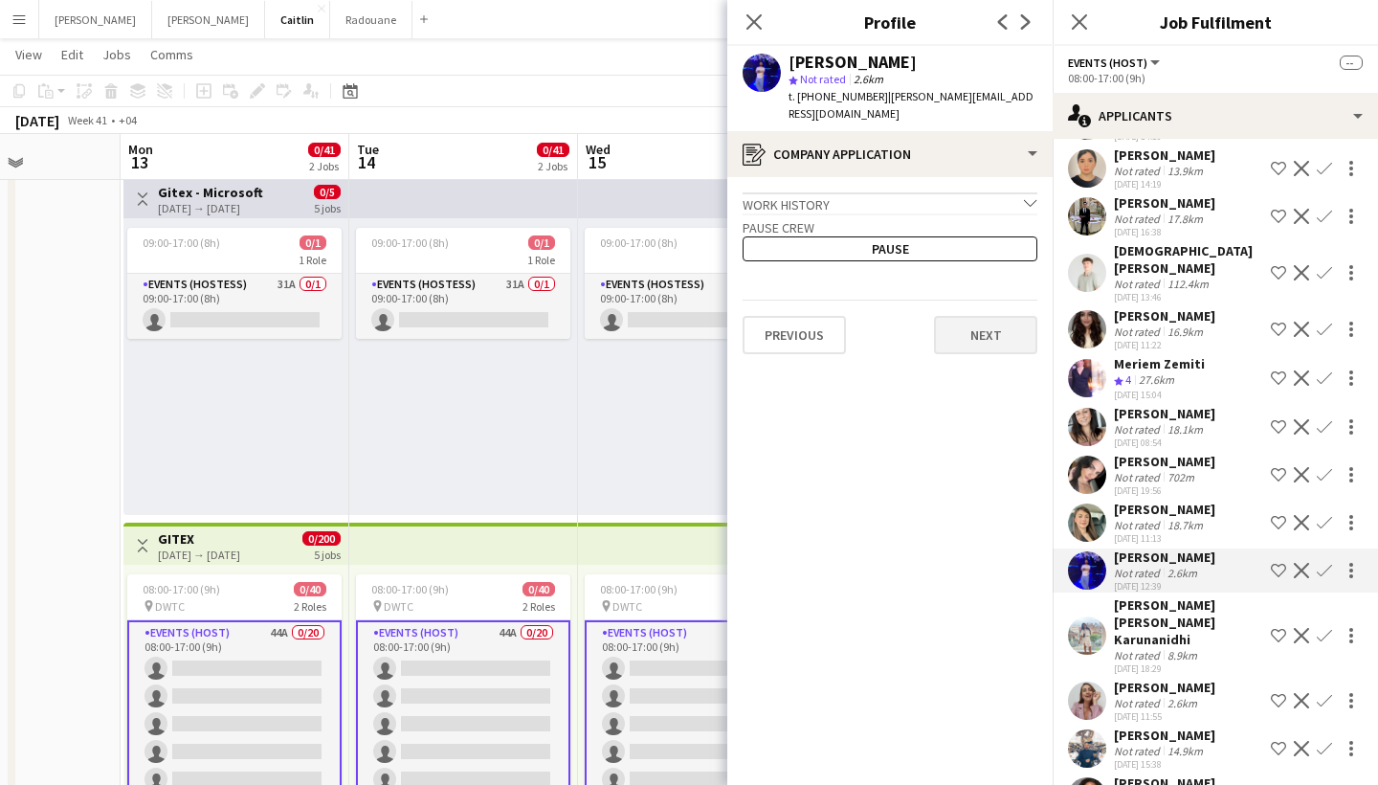
click at [1009, 326] on button "Next" at bounding box center [985, 335] width 103 height 38
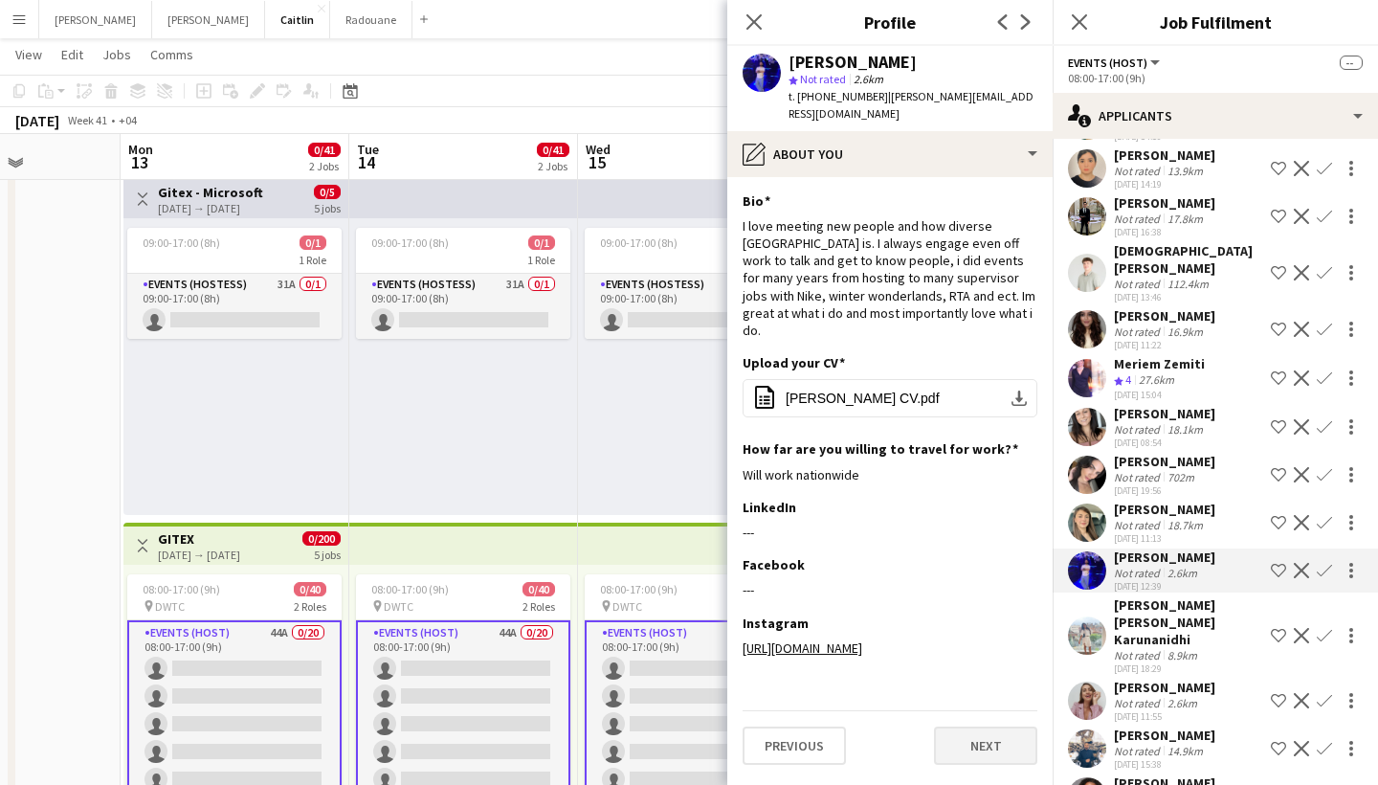
click at [1001, 730] on button "Next" at bounding box center [985, 745] width 103 height 38
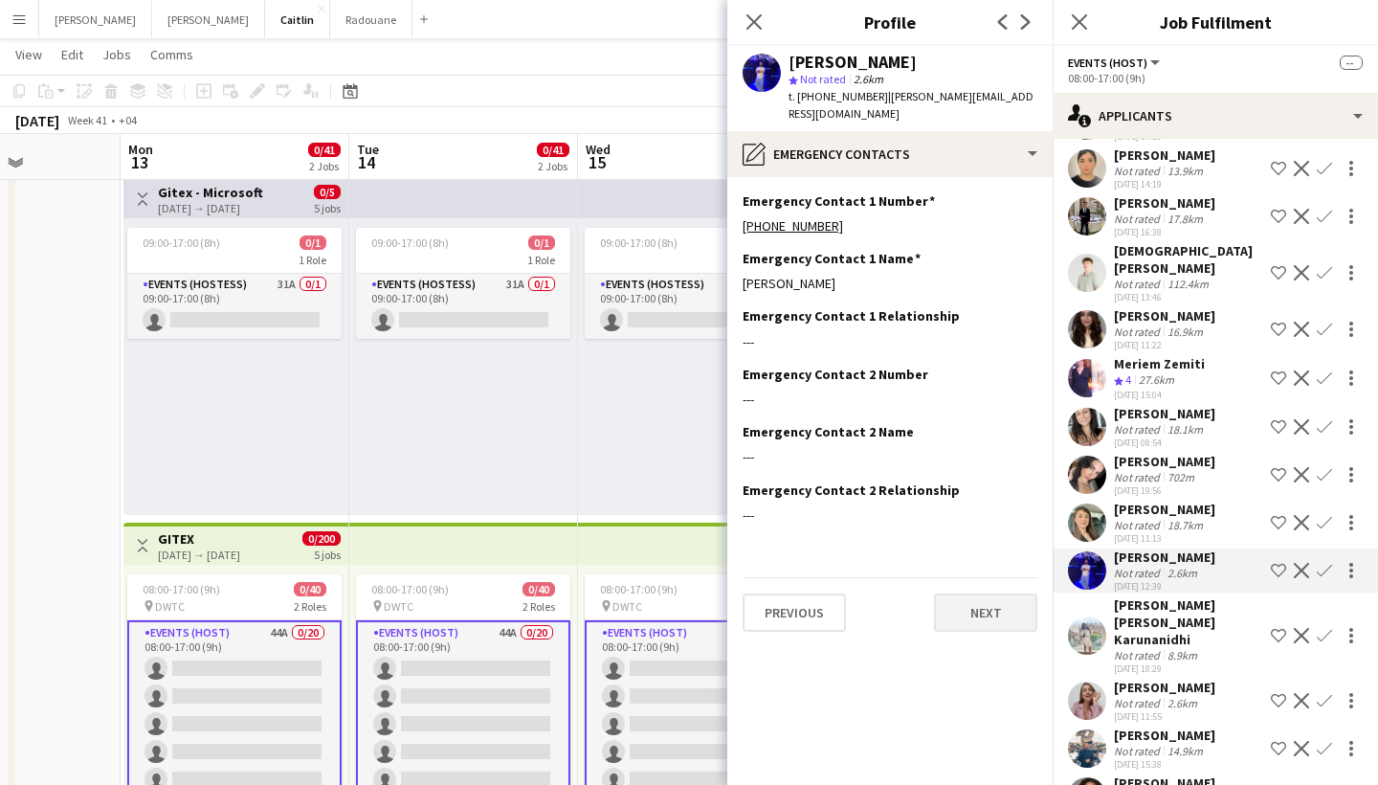
click at [991, 594] on button "Next" at bounding box center [985, 612] width 103 height 38
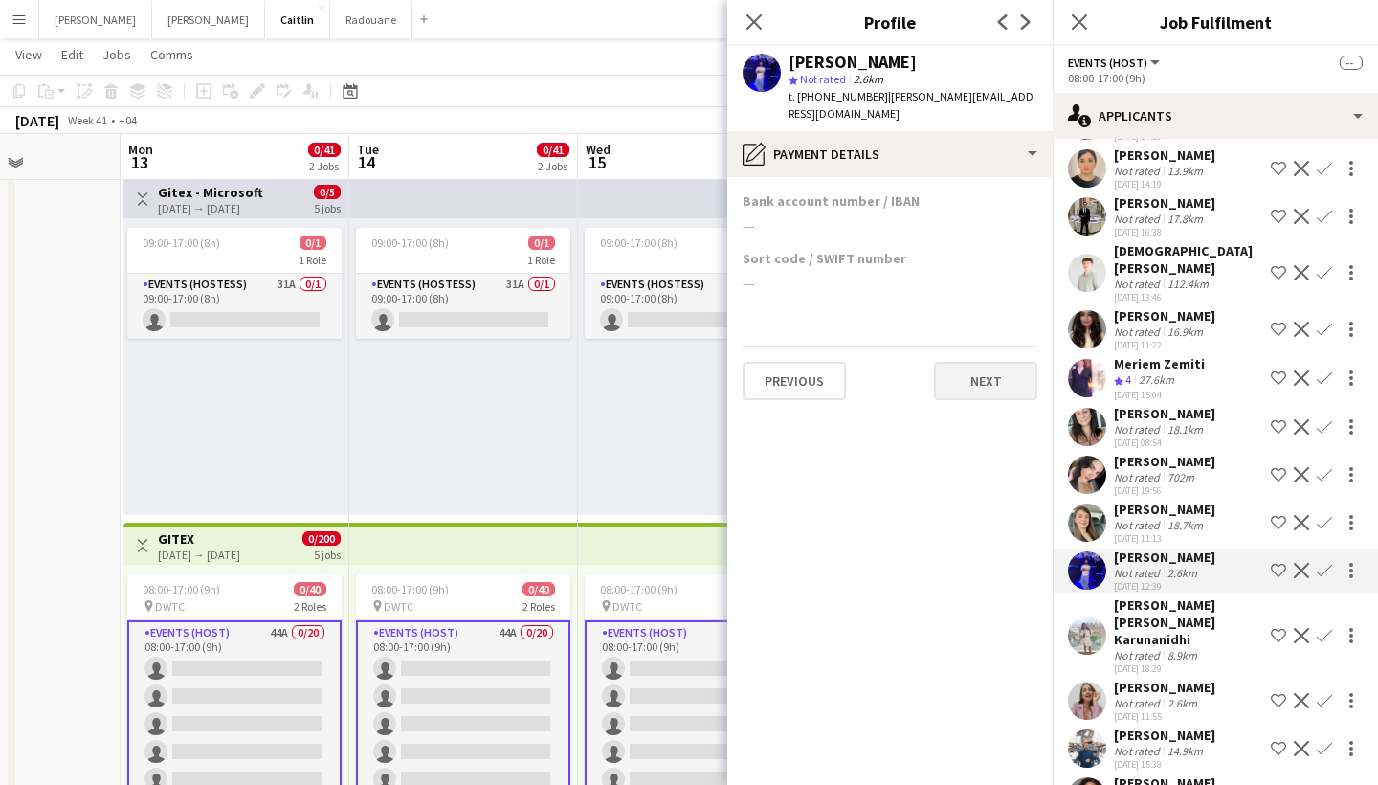
click at [992, 369] on button "Next" at bounding box center [985, 381] width 103 height 38
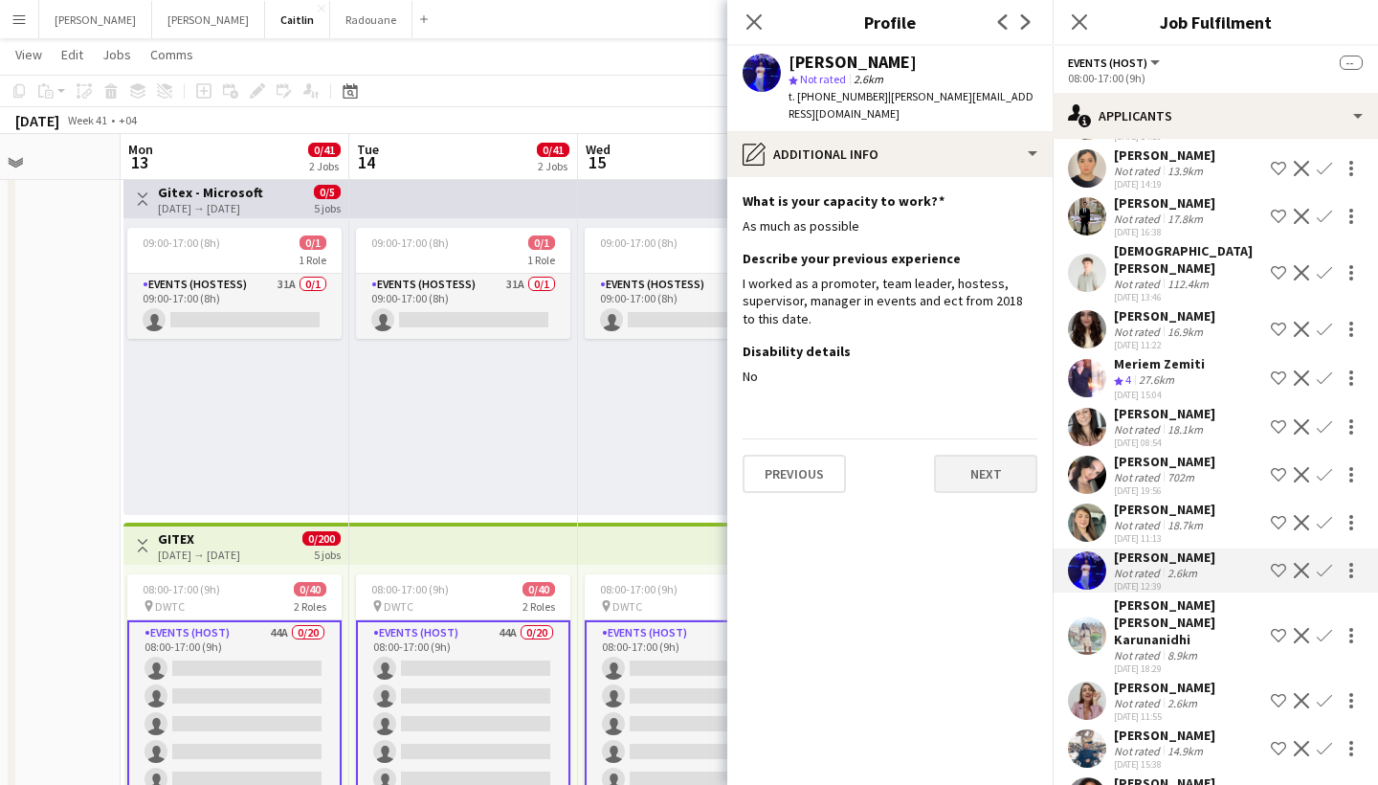
click at [978, 457] on button "Next" at bounding box center [985, 474] width 103 height 38
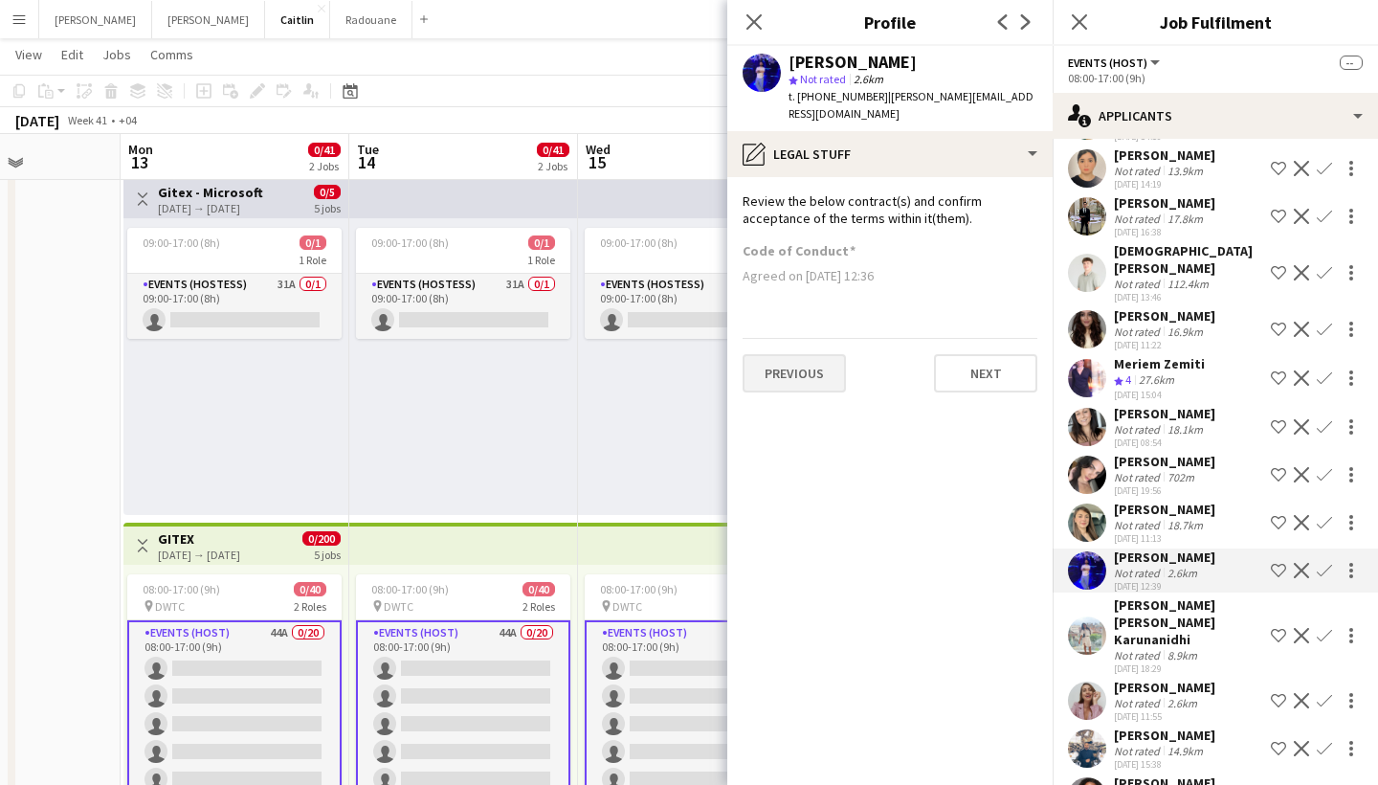
click at [797, 370] on button "Previous" at bounding box center [794, 373] width 103 height 38
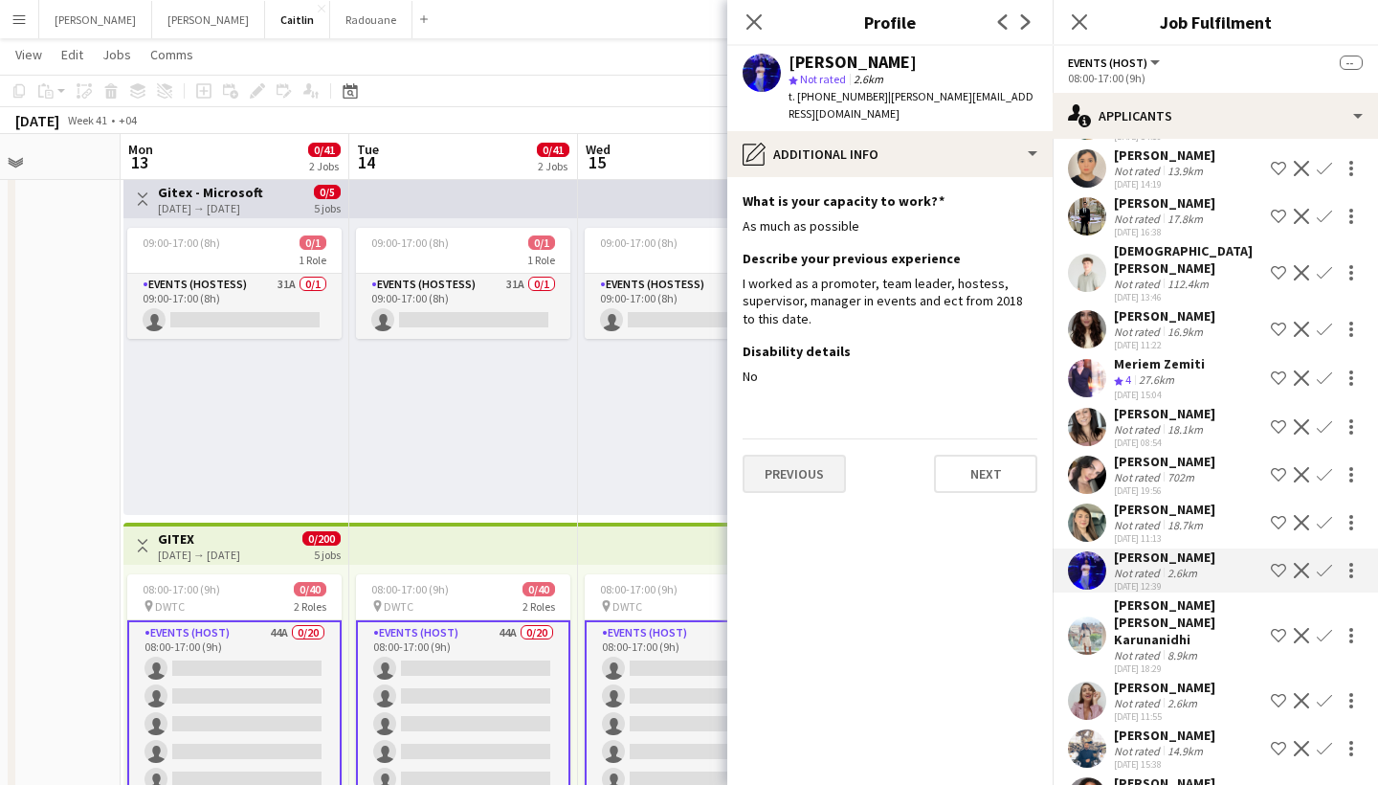
click at [813, 455] on button "Previous" at bounding box center [794, 474] width 103 height 38
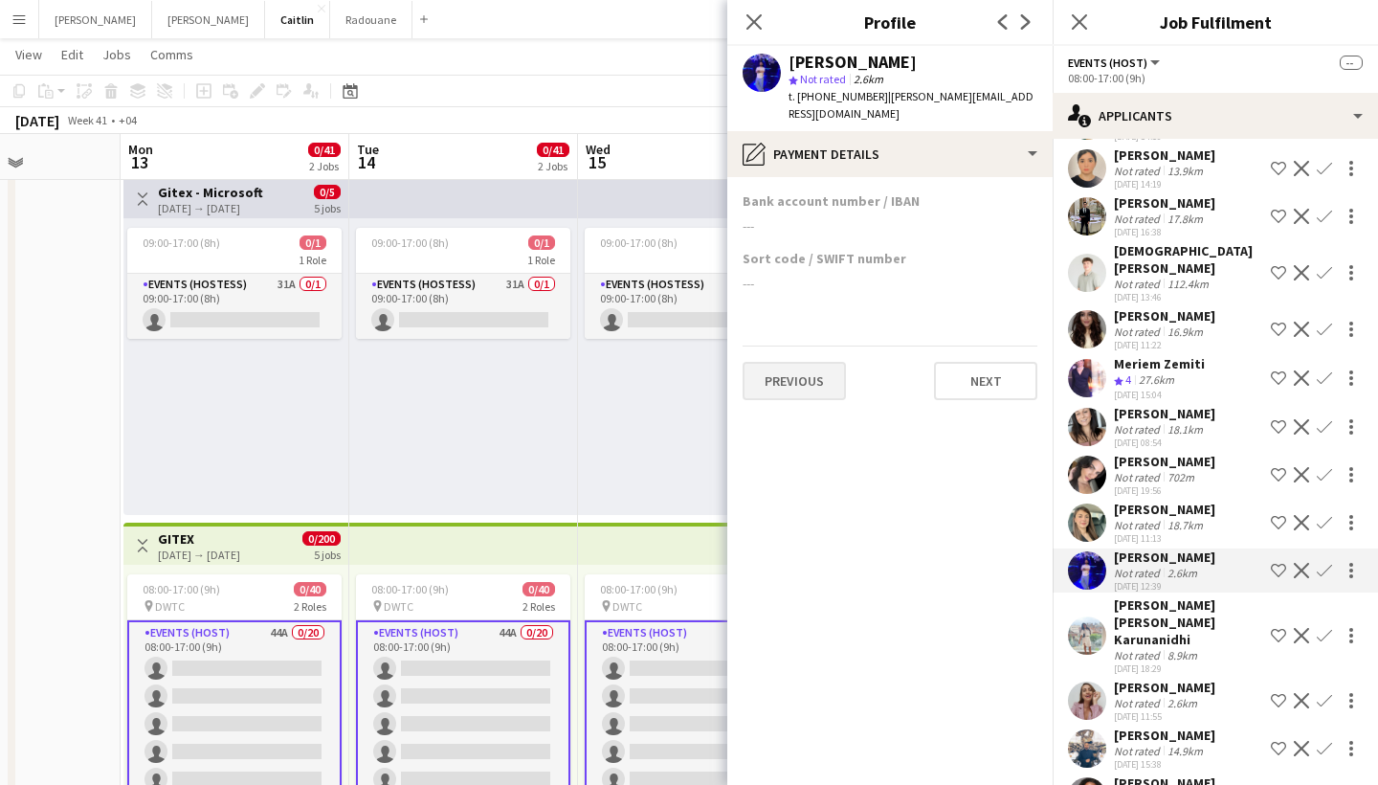
click at [799, 374] on button "Previous" at bounding box center [794, 381] width 103 height 38
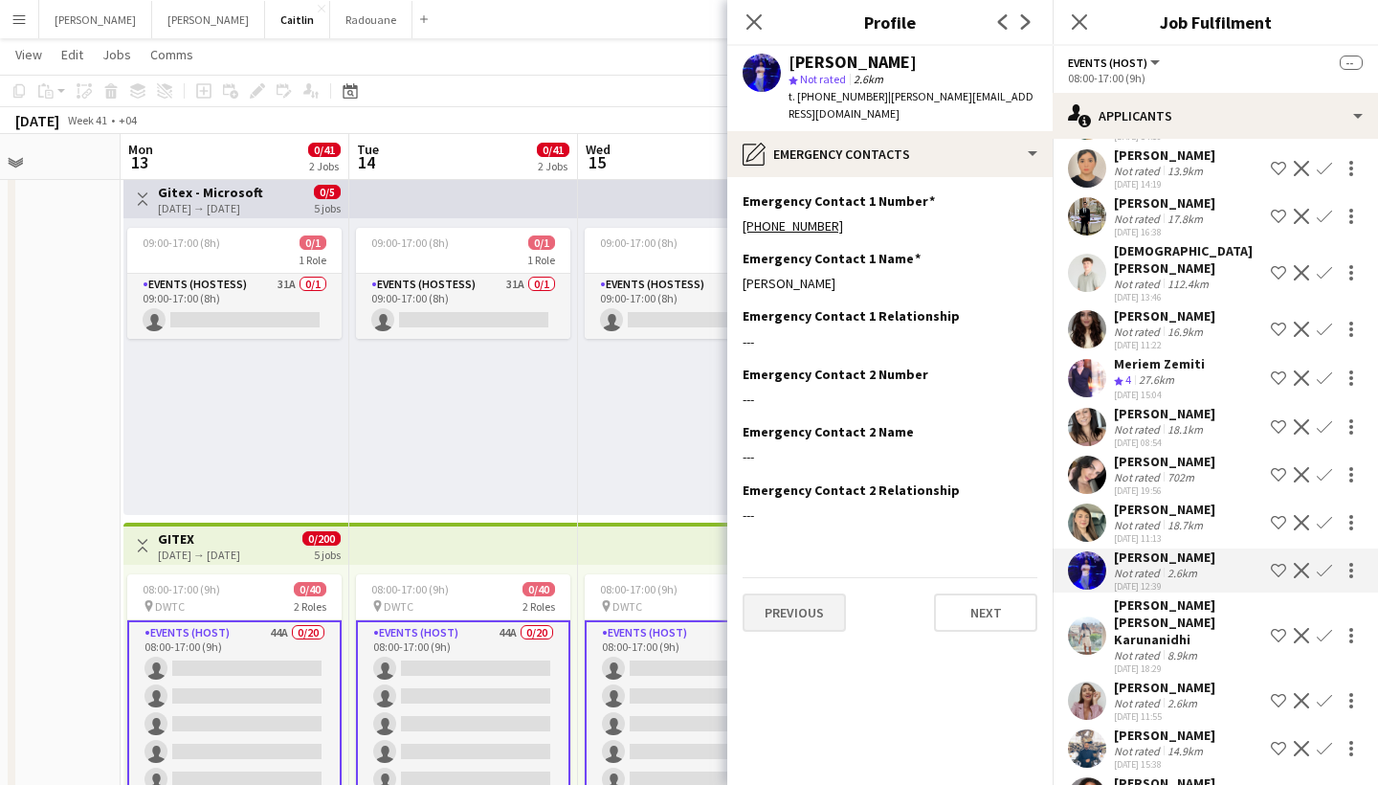
click at [798, 595] on button "Previous" at bounding box center [794, 612] width 103 height 38
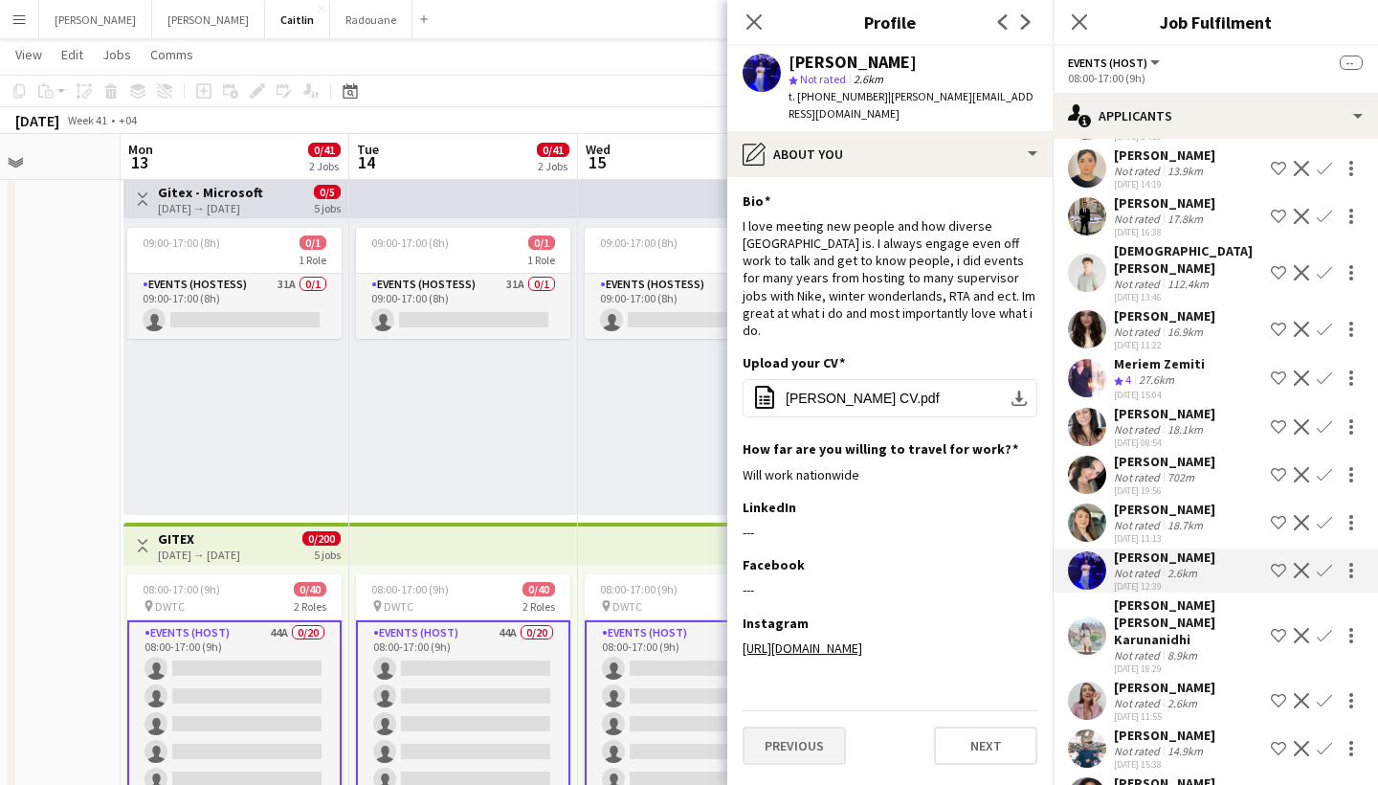
click at [799, 726] on button "Previous" at bounding box center [794, 745] width 103 height 38
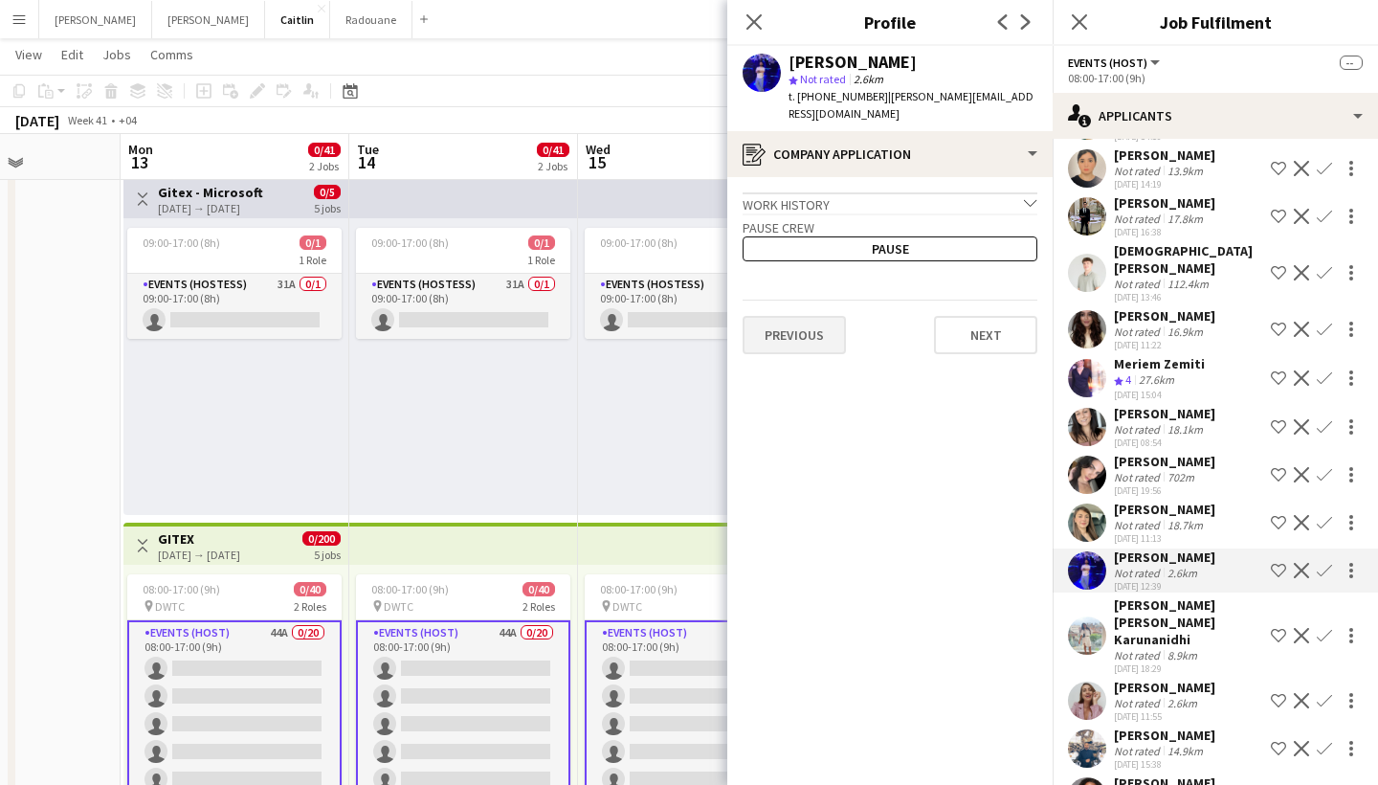
click at [811, 320] on button "Previous" at bounding box center [794, 335] width 103 height 38
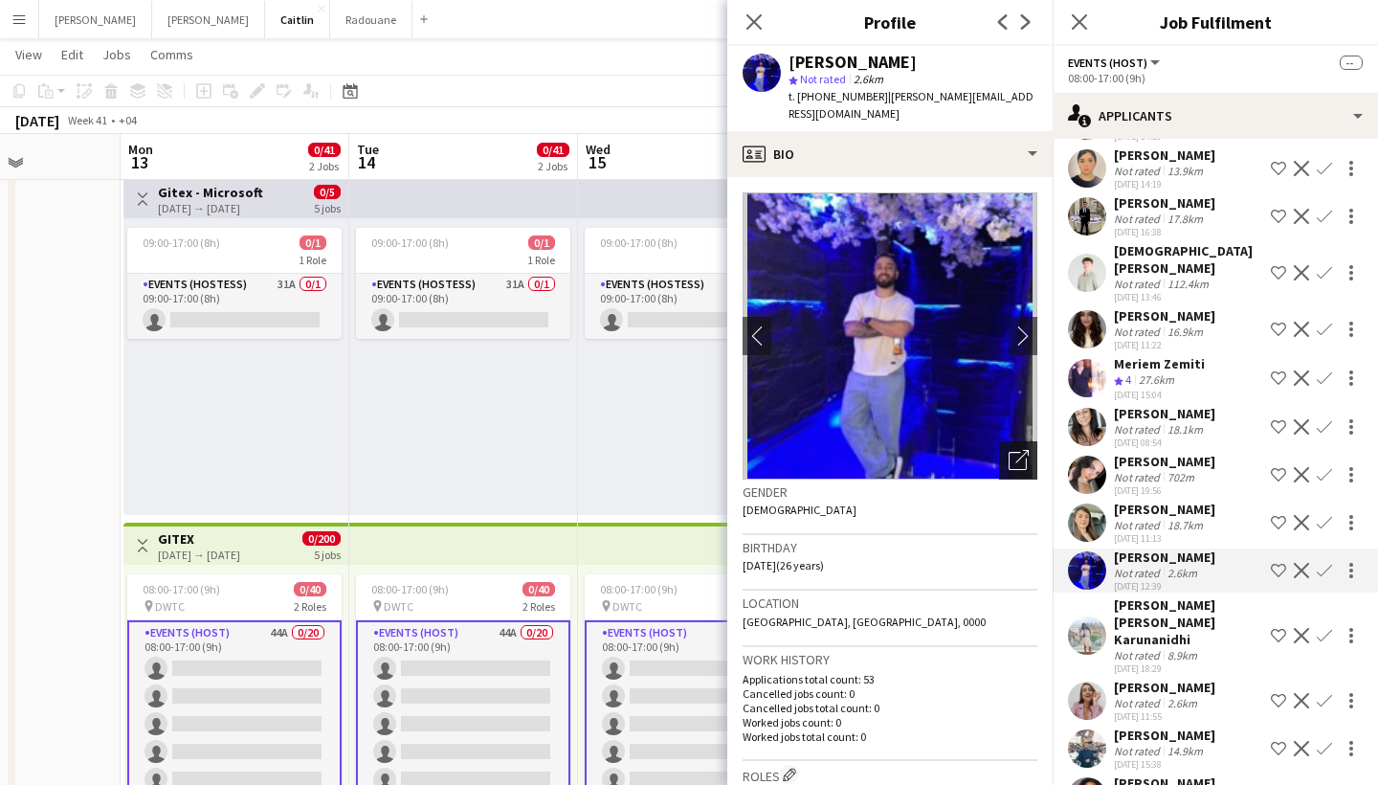
click at [1030, 441] on div "Open photos pop-in" at bounding box center [1018, 460] width 38 height 38
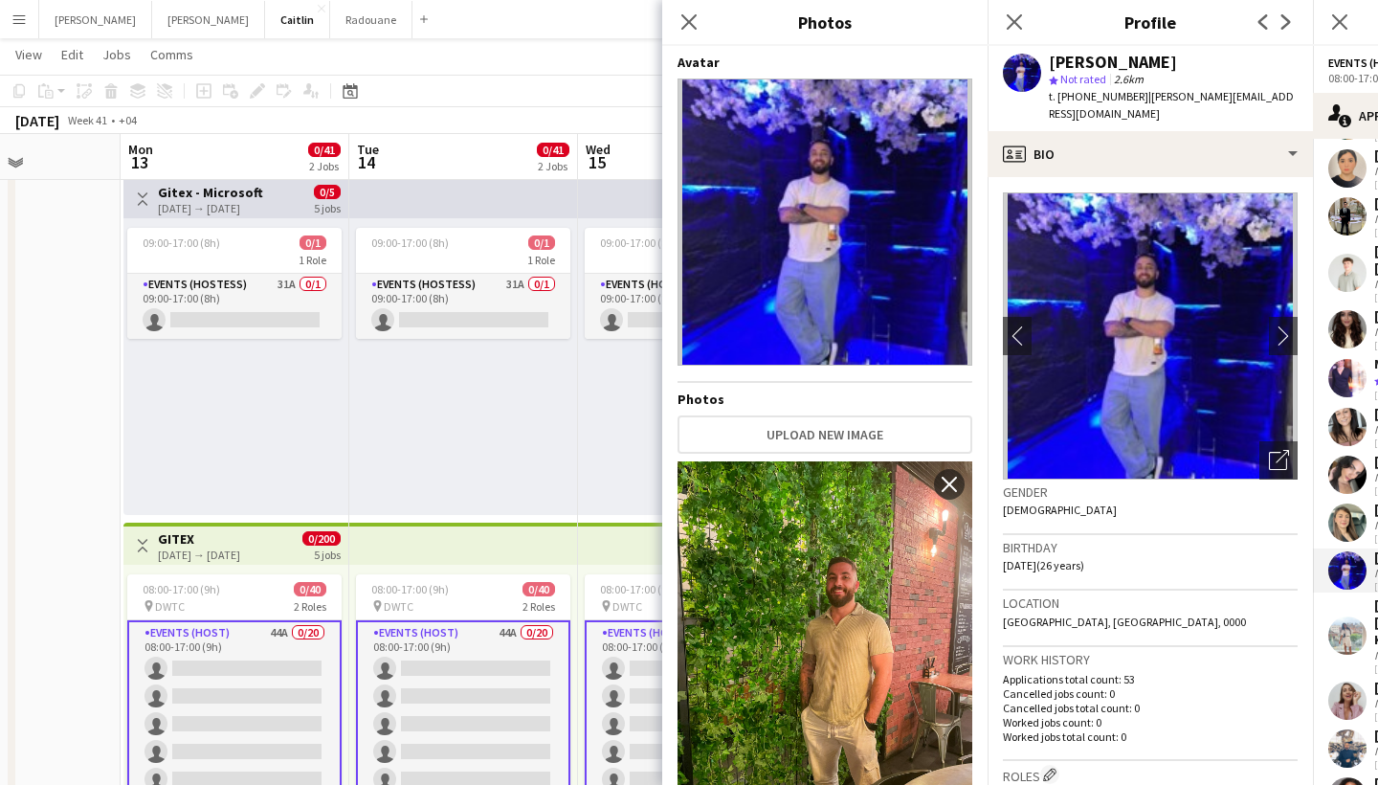
scroll to position [0, 0]
drag, startPoint x: 1133, startPoint y: 97, endPoint x: 1060, endPoint y: 97, distance: 72.7
click at [1060, 97] on span "t. +971509064008" at bounding box center [1099, 96] width 100 height 14
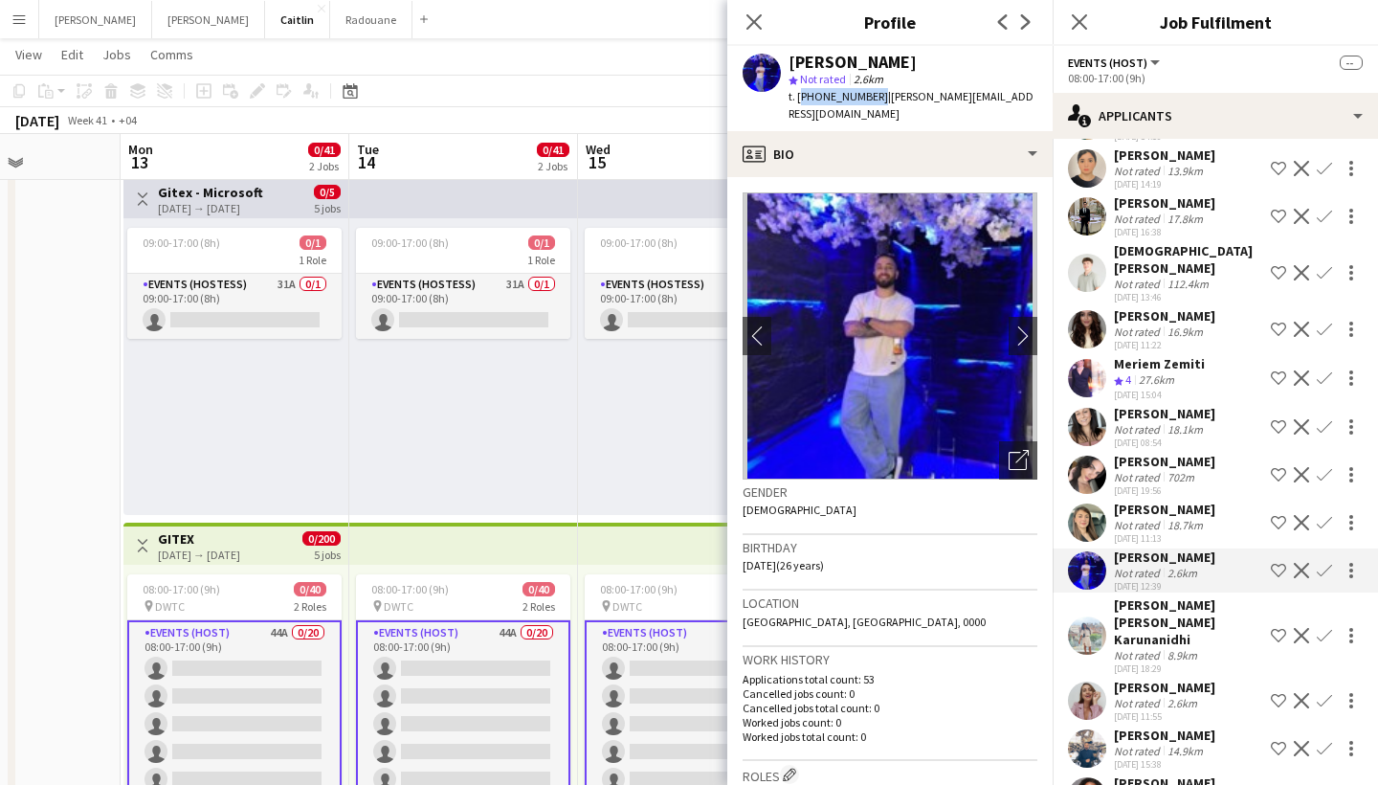
copy span "+971509064008"
